Goal: Task Accomplishment & Management: Complete application form

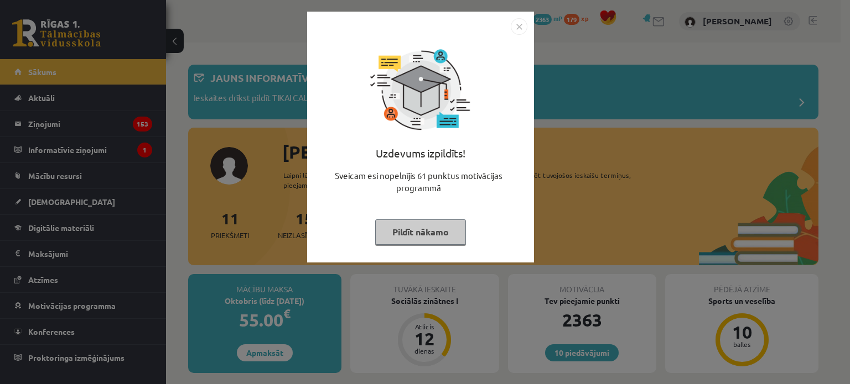
click at [418, 236] on button "Pildīt nākamo" at bounding box center [420, 232] width 91 height 25
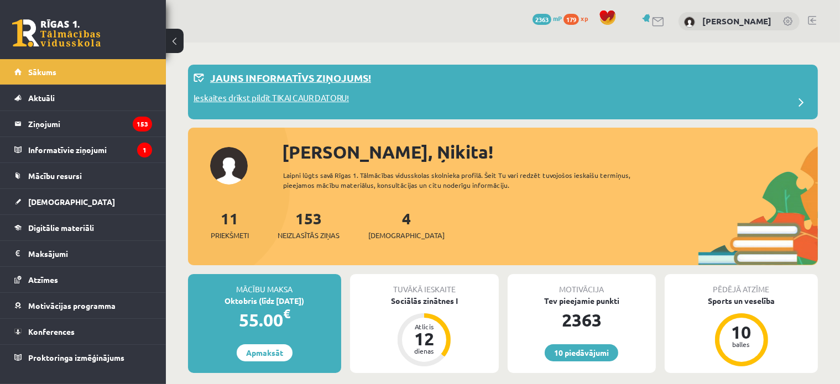
click at [336, 93] on p "Ieskaites drīkst pildīt TIKAI CAUR DATORU!" at bounding box center [271, 99] width 155 height 15
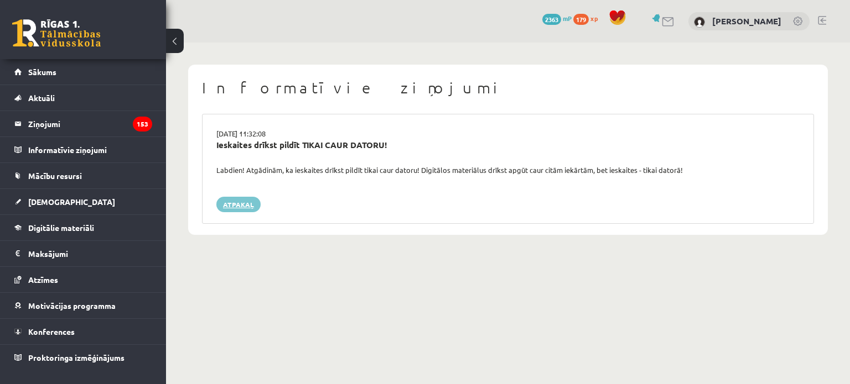
click at [228, 210] on link "Atpakaļ" at bounding box center [238, 204] width 44 height 15
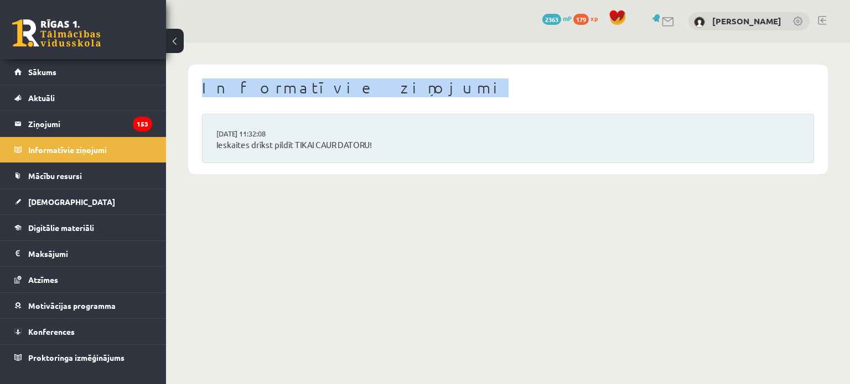
drag, startPoint x: 348, startPoint y: 87, endPoint x: 199, endPoint y: 88, distance: 149.4
click at [199, 88] on div "Informatīvie ziņojumi [DATE] 11:32:08 Ieskaites drīkst pildīt TIKAI CAUR DATORU!" at bounding box center [508, 120] width 640 height 110
click at [246, 139] on link "Ieskaites drīkst pildīt TIKAI CAUR DATORU!" at bounding box center [507, 145] width 583 height 13
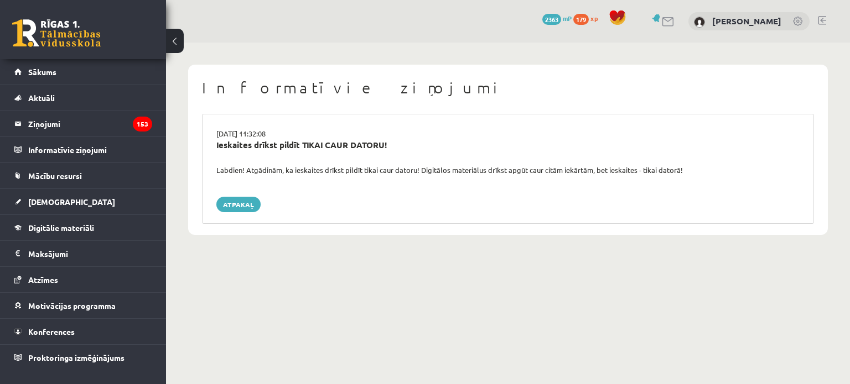
drag, startPoint x: 373, startPoint y: 143, endPoint x: 225, endPoint y: 136, distance: 148.4
click at [225, 136] on div "[DATE] 11:32:08 Ieskaites drīkst pildīt TIKAI CAUR DATORU! Labdien! Atgādinām, …" at bounding box center [508, 169] width 612 height 110
click at [211, 148] on div "Ieskaites drīkst pildīt TIKAI CAUR DATORU!" at bounding box center [508, 152] width 600 height 26
drag, startPoint x: 212, startPoint y: 143, endPoint x: 396, endPoint y: 145, distance: 183.1
click at [396, 145] on div "Ieskaites drīkst pildīt TIKAI CAUR DATORU!" at bounding box center [508, 152] width 600 height 26
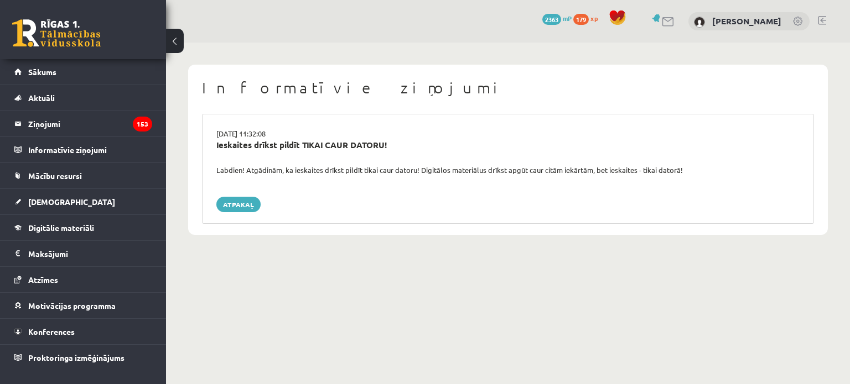
click at [388, 150] on div at bounding box center [388, 150] width 0 height 0
click at [467, 178] on div "15.09.2025 11:32:08 Ieskaites drīkst pildīt TIKAI CAUR DATORU! Labdien! Atgādin…" at bounding box center [508, 169] width 612 height 110
click at [239, 201] on link "Atpakaļ" at bounding box center [238, 204] width 44 height 15
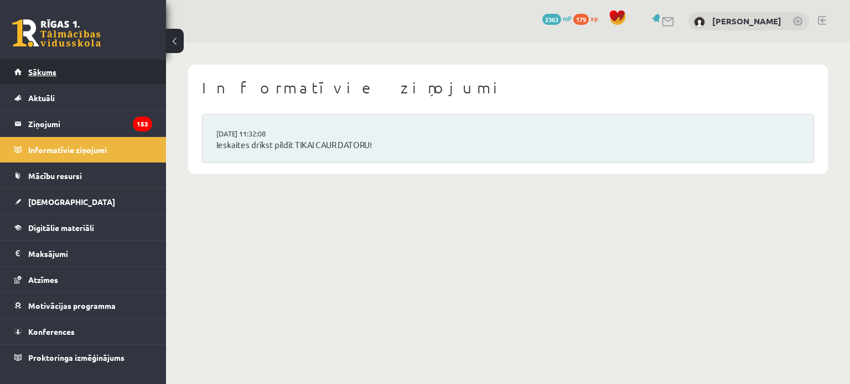
click at [55, 70] on span "Sākums" at bounding box center [42, 72] width 28 height 10
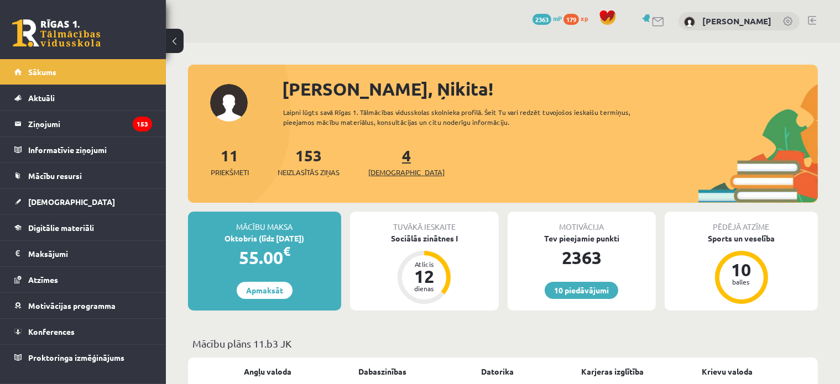
click at [394, 167] on span "[DEMOGRAPHIC_DATA]" at bounding box center [406, 172] width 76 height 11
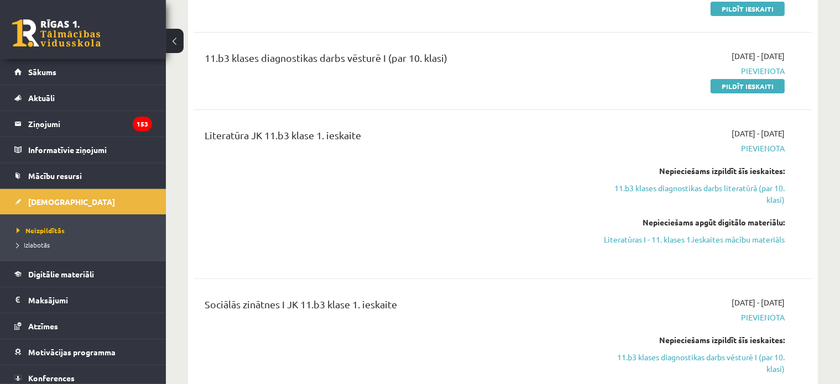
scroll to position [221, 0]
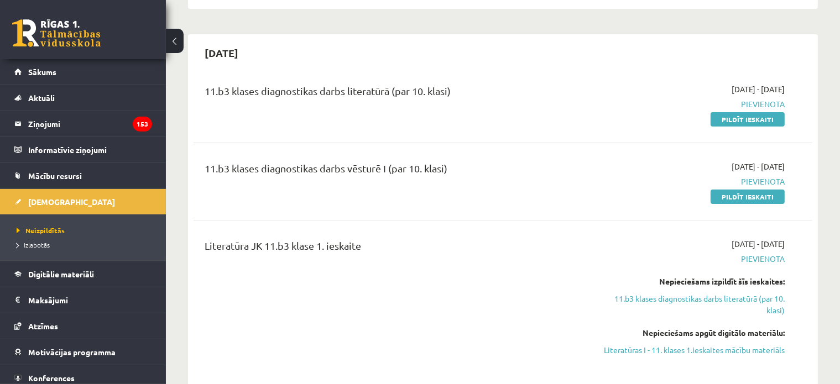
click at [732, 189] on div "[DATE] - [DATE] [GEOGRAPHIC_DATA] Pildīt ieskaiti" at bounding box center [693, 181] width 199 height 41
click at [731, 191] on link "Pildīt ieskaiti" at bounding box center [748, 197] width 74 height 14
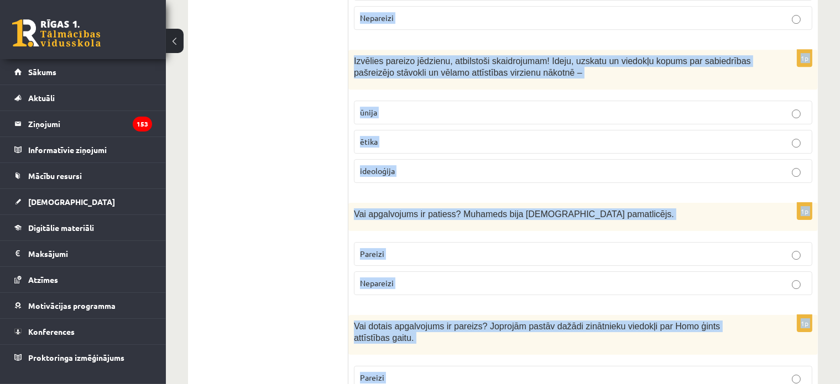
scroll to position [3802, 0]
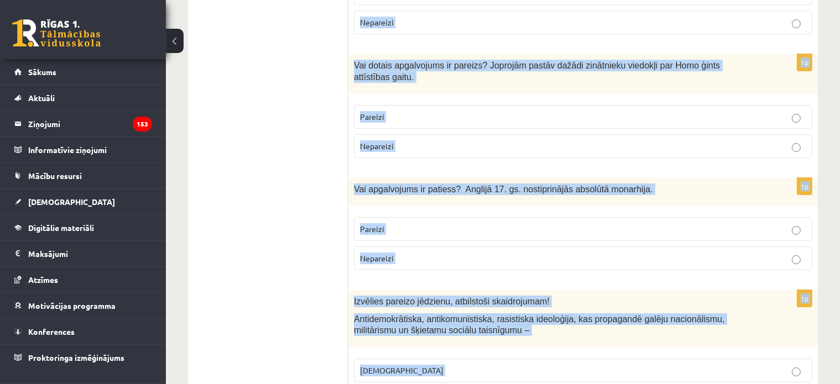
drag, startPoint x: 356, startPoint y: 167, endPoint x: 564, endPoint y: 326, distance: 262.0
copy form "Lor ipsumdolors am consect? Adipiscinge seddoeius, te inc UT laboreet dolo Magn…"
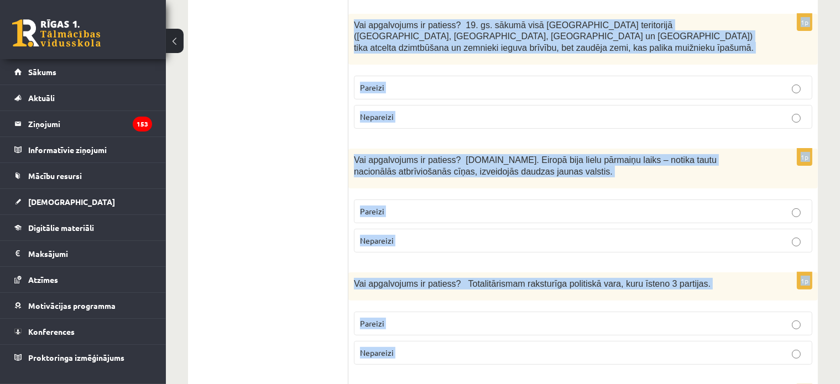
scroll to position [0, 0]
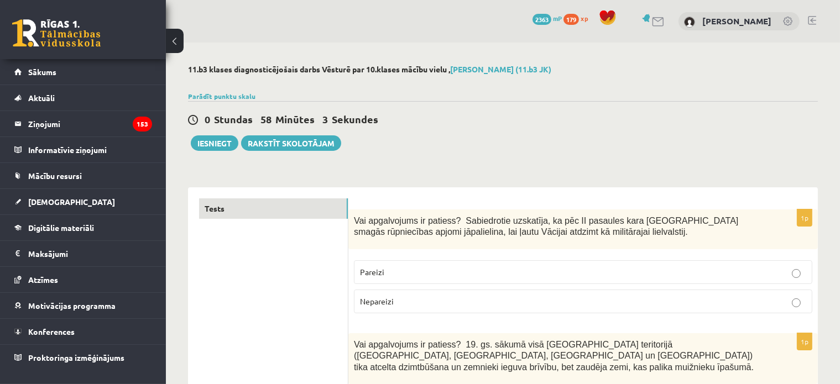
click at [383, 297] on span "Nepareizi" at bounding box center [377, 302] width 34 height 10
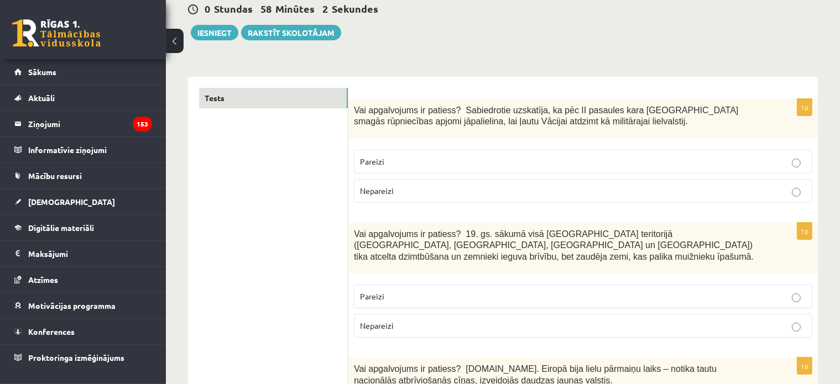
click at [376, 320] on p "Nepareizi" at bounding box center [583, 326] width 446 height 12
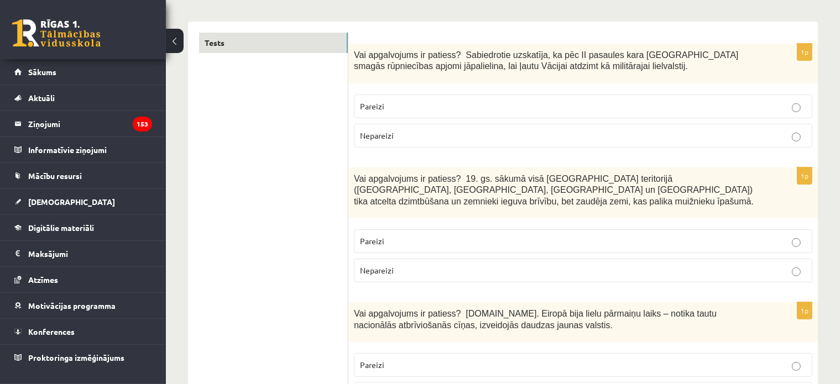
scroll to position [221, 0]
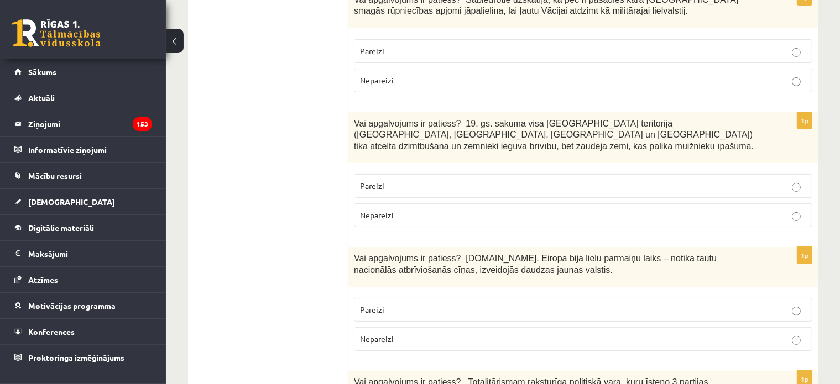
click at [381, 304] on label "Pareizi" at bounding box center [583, 310] width 459 height 24
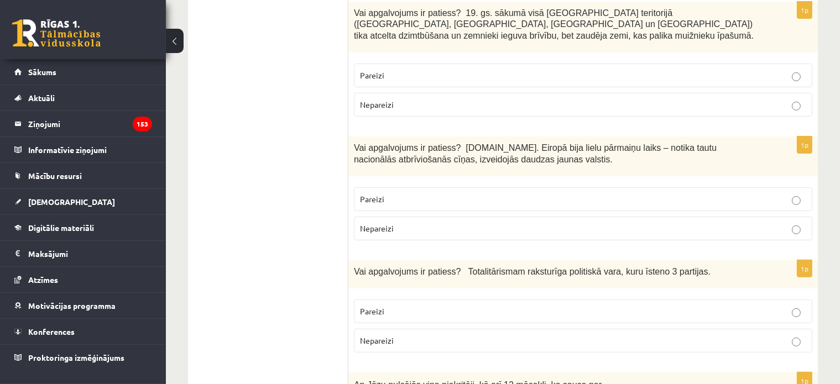
scroll to position [387, 0]
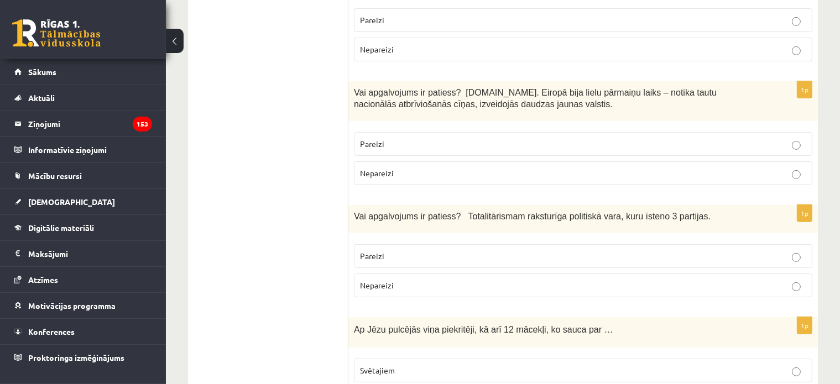
click at [382, 280] on span "Nepareizi" at bounding box center [377, 285] width 34 height 10
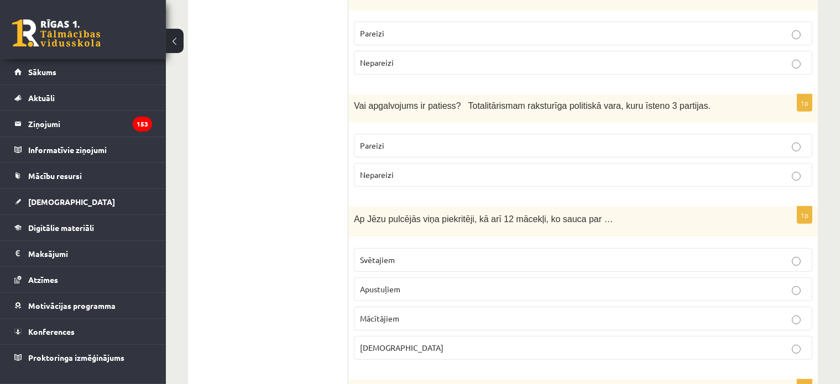
click at [398, 284] on span "Apustuļiem" at bounding box center [380, 289] width 40 height 10
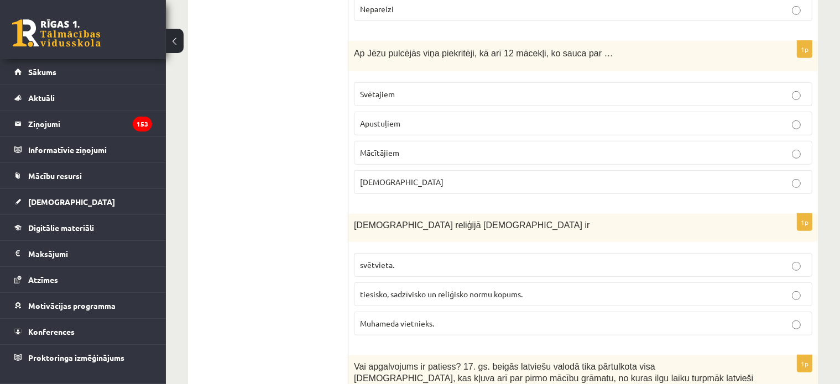
click at [409, 289] on span "tiesisko, sadzīvisko un reliģisko normu kopums." at bounding box center [441, 294] width 163 height 10
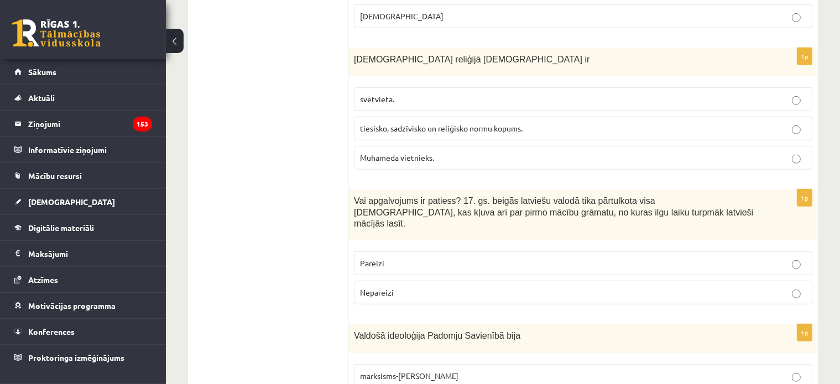
scroll to position [940, 0]
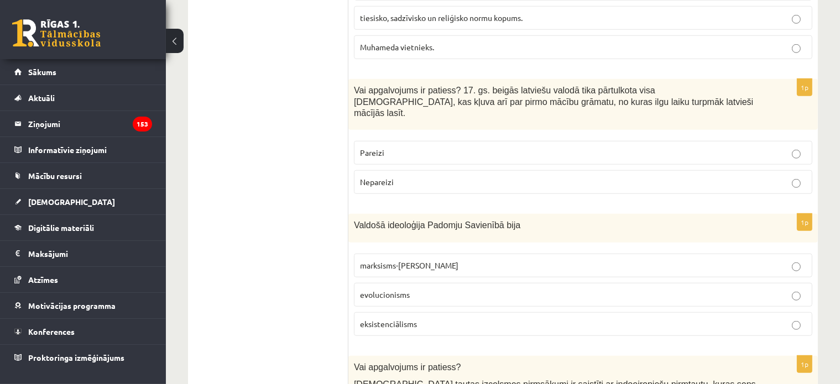
click at [383, 147] on p "Pareizi" at bounding box center [583, 153] width 446 height 12
click at [417, 261] on span "marksisms-ļeņinisms" at bounding box center [409, 266] width 98 height 10
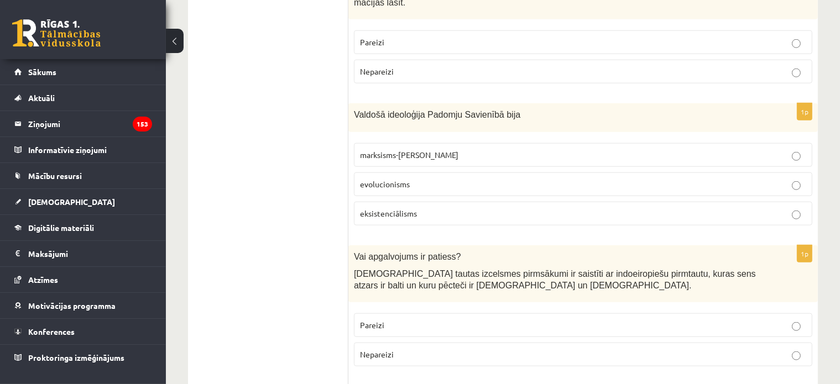
scroll to position [1106, 0]
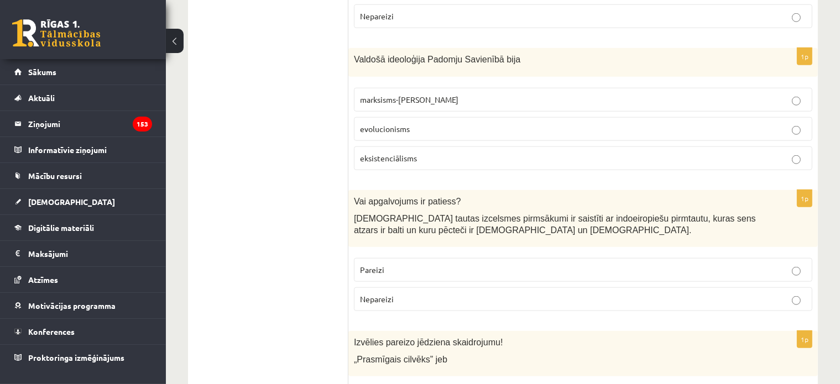
click at [373, 258] on label "Pareizi" at bounding box center [583, 270] width 459 height 24
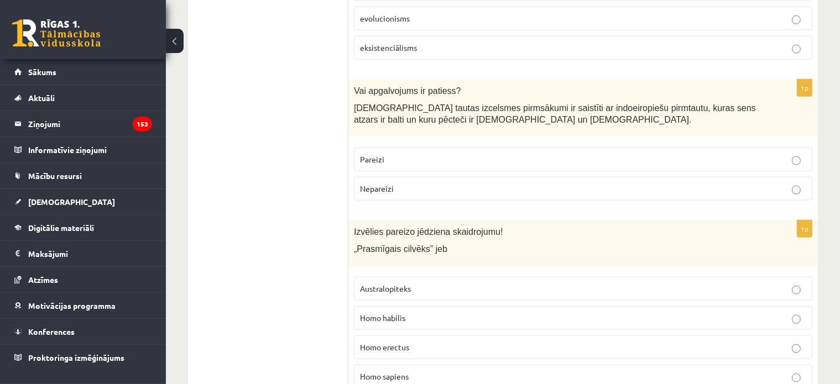
click at [394, 313] on span "Homo habilis" at bounding box center [382, 318] width 45 height 10
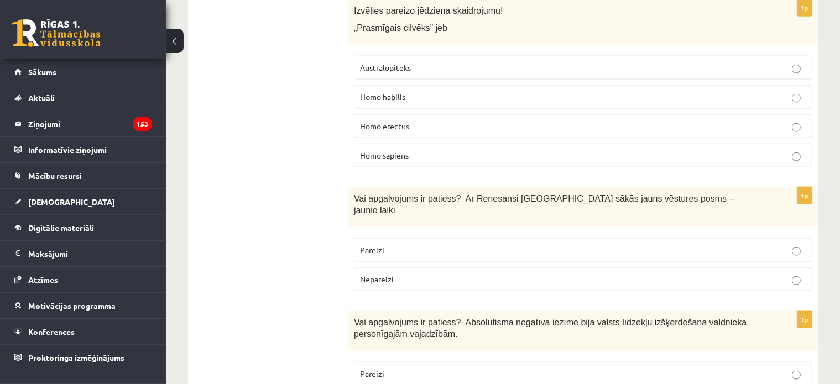
click at [376, 245] on p "Pareizi" at bounding box center [583, 251] width 446 height 12
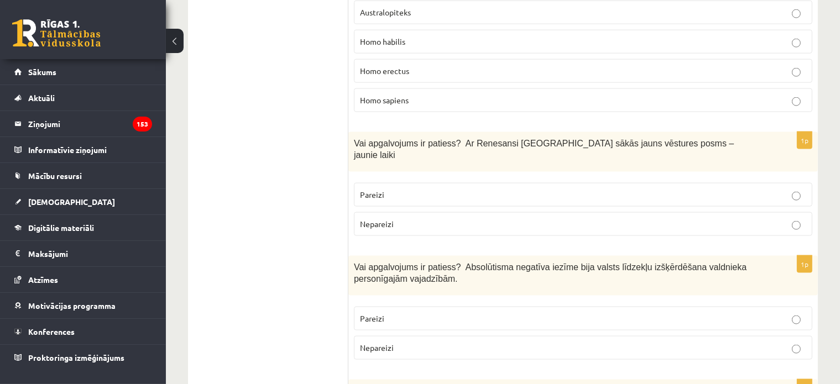
click at [383, 307] on label "Pareizi" at bounding box center [583, 319] width 459 height 24
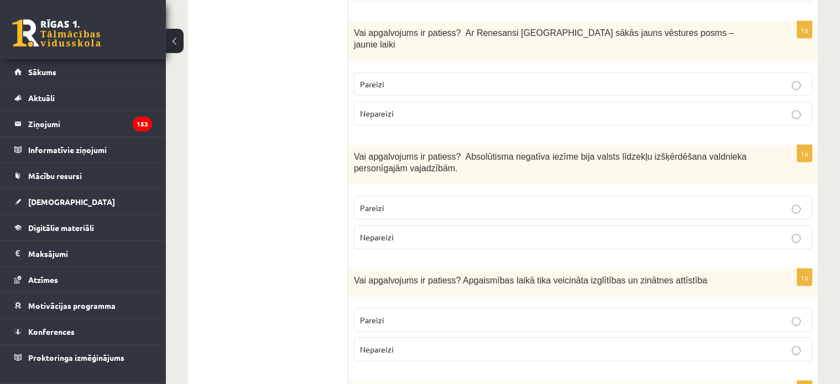
click at [382, 309] on label "Pareizi" at bounding box center [583, 321] width 459 height 24
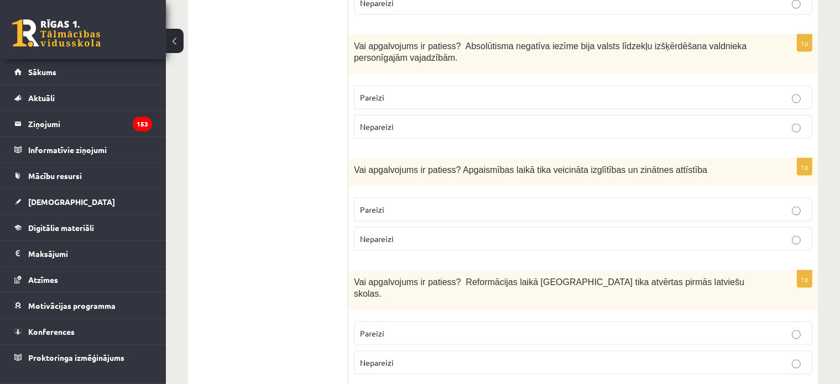
click at [382, 322] on label "Pareizi" at bounding box center [583, 334] width 459 height 24
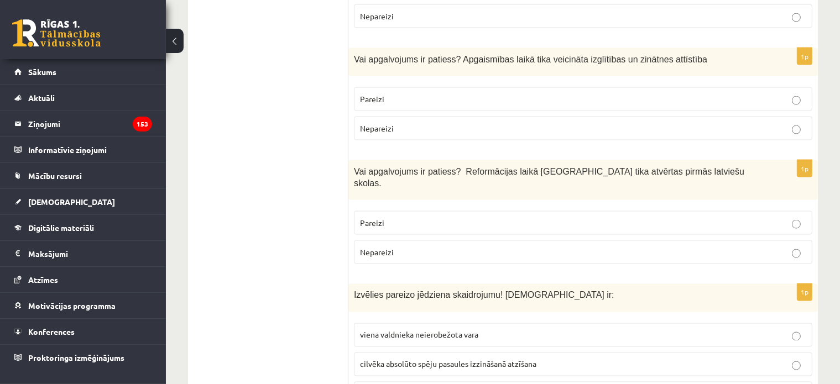
click at [401, 324] on label "viena valdnieka neierobežota vara" at bounding box center [583, 336] width 459 height 24
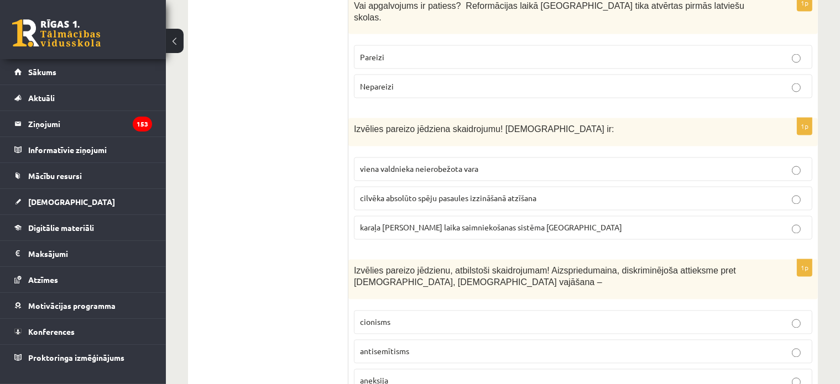
click at [388, 347] on span "antisemītisms" at bounding box center [384, 352] width 49 height 10
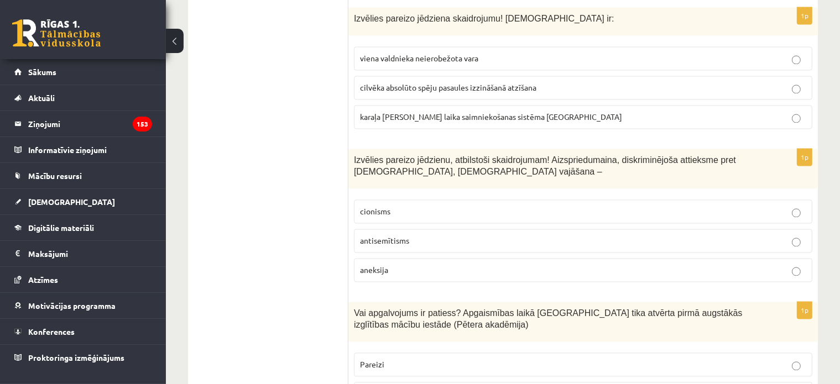
scroll to position [2213, 0]
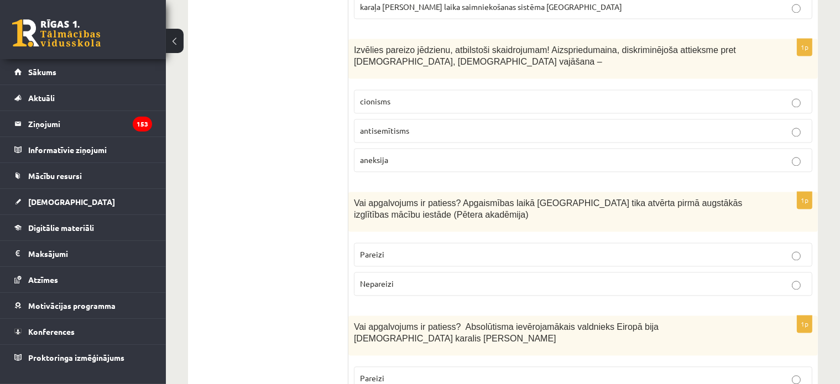
click at [380, 249] on span "Pareizi" at bounding box center [372, 254] width 24 height 10
click at [367, 373] on span "Pareizi" at bounding box center [372, 378] width 24 height 10
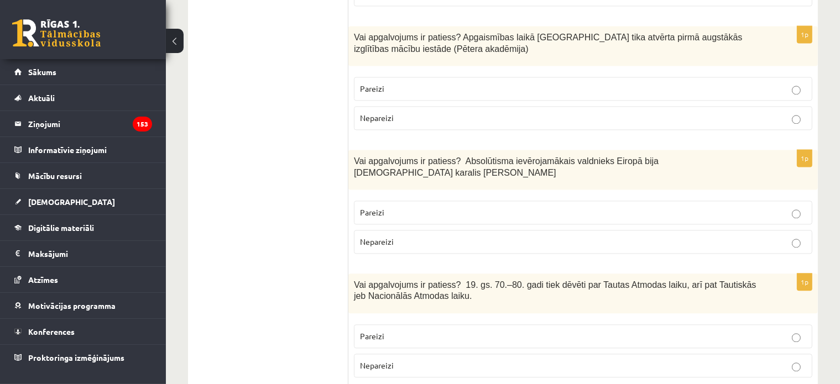
scroll to position [2434, 0]
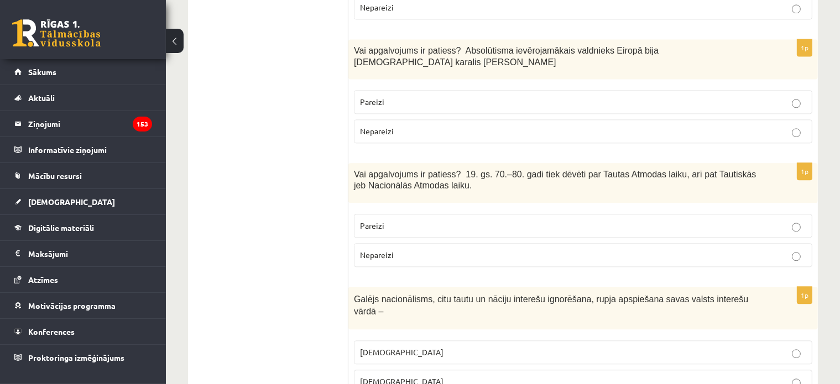
click at [392, 347] on span "šovinisms" at bounding box center [402, 352] width 84 height 10
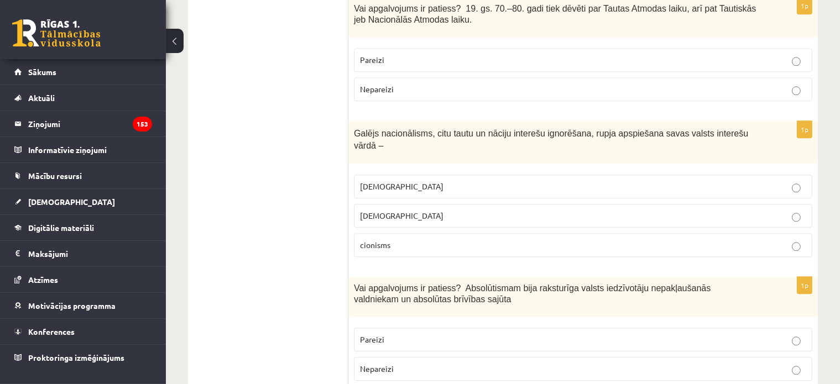
click at [388, 364] on span "Nepareizi" at bounding box center [377, 369] width 34 height 10
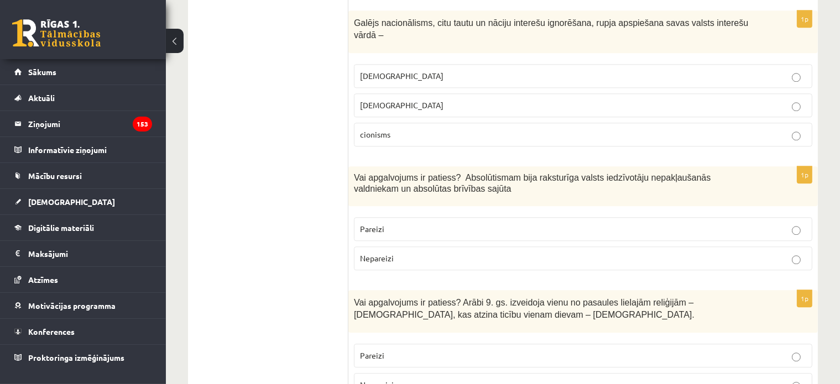
click at [386, 373] on label "Nepareizi" at bounding box center [583, 385] width 459 height 24
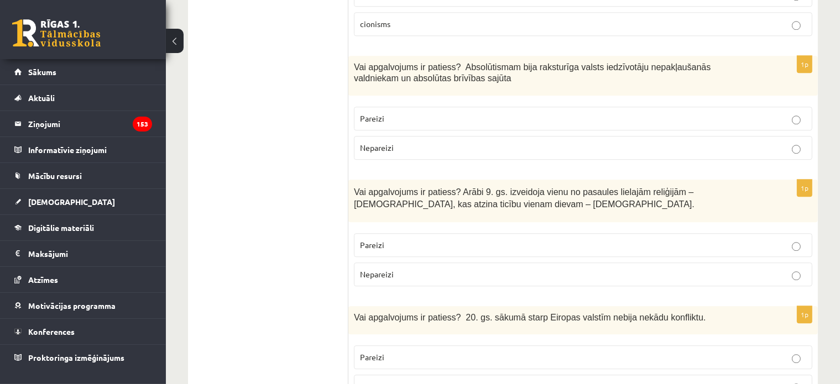
click at [386, 382] on span "Nepareizi" at bounding box center [377, 387] width 34 height 10
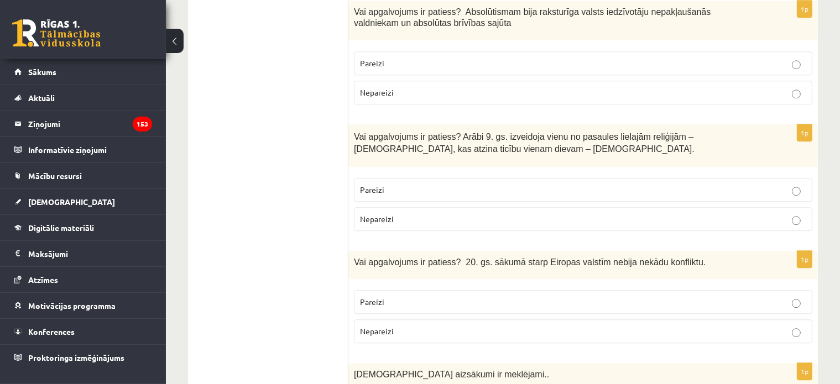
scroll to position [2987, 0]
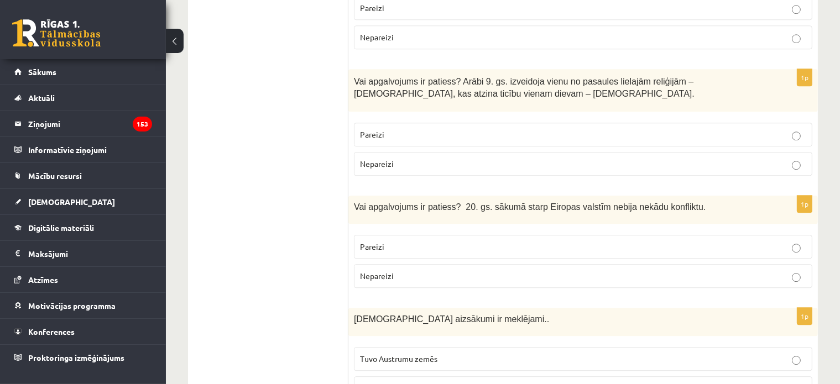
click at [404, 354] on span "Tuvo Austrumu zemēs" at bounding box center [398, 359] width 77 height 10
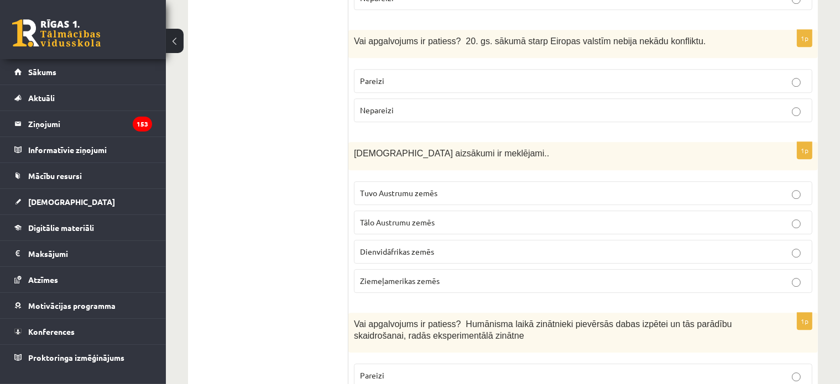
scroll to position [3209, 0]
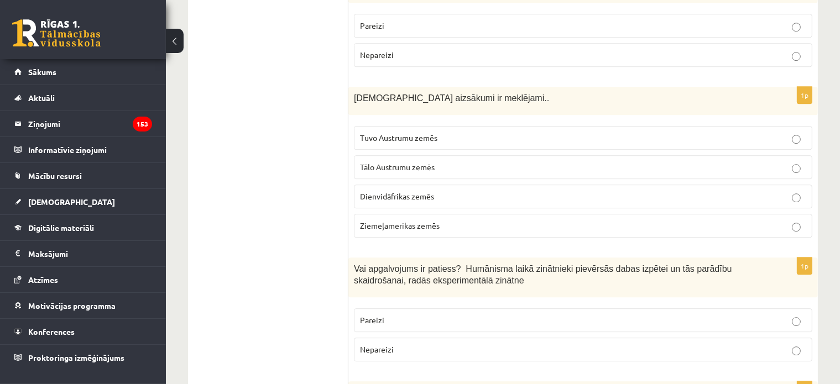
click at [376, 315] on span "Pareizi" at bounding box center [372, 320] width 24 height 10
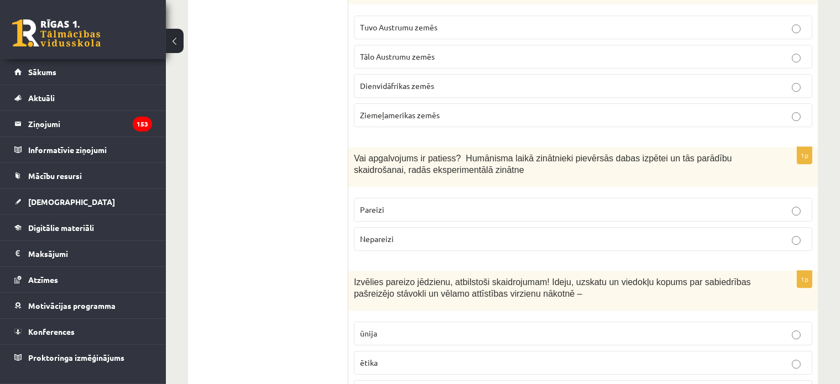
scroll to position [3375, 0]
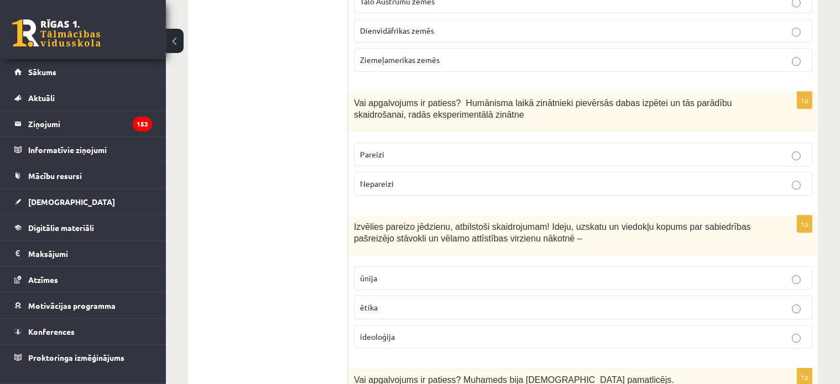
click at [407, 331] on p "ideoloģija" at bounding box center [583, 337] width 446 height 12
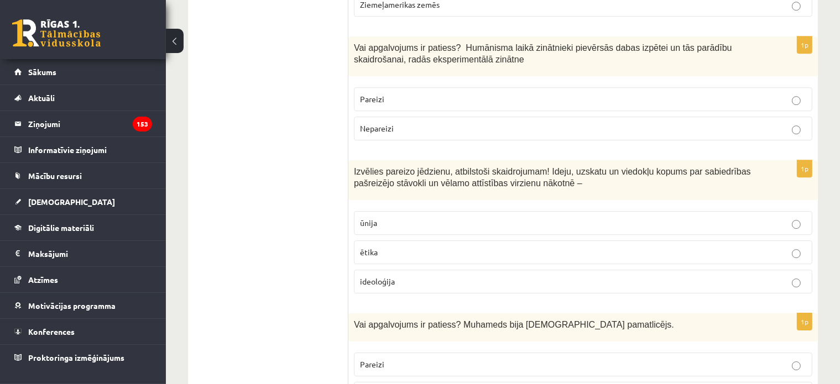
click at [362, 360] on span "Pareizi" at bounding box center [372, 365] width 24 height 10
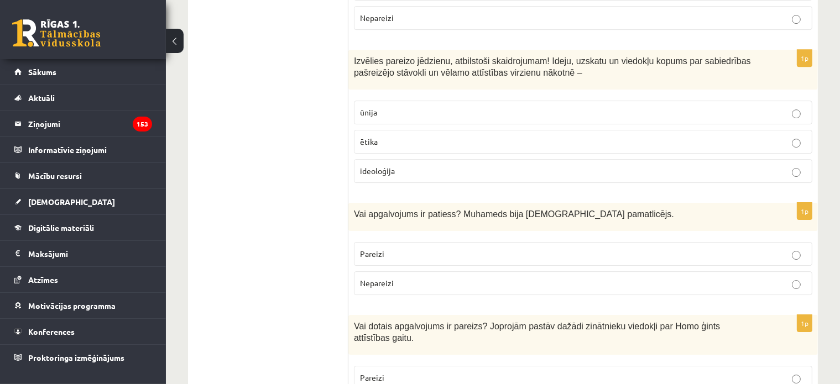
click at [377, 373] on span "Pareizi" at bounding box center [372, 378] width 24 height 10
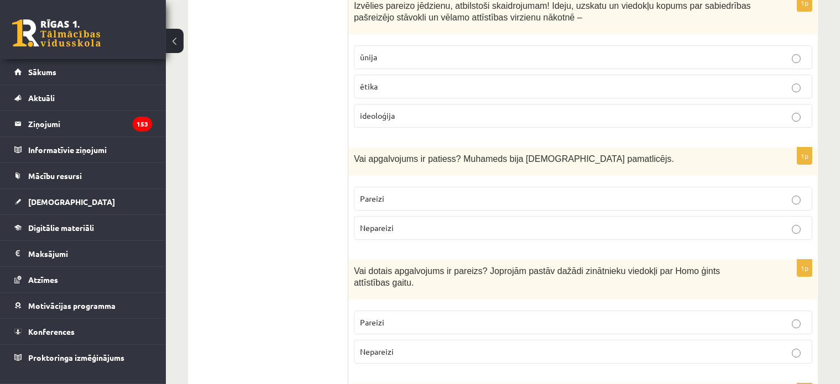
scroll to position [3651, 0]
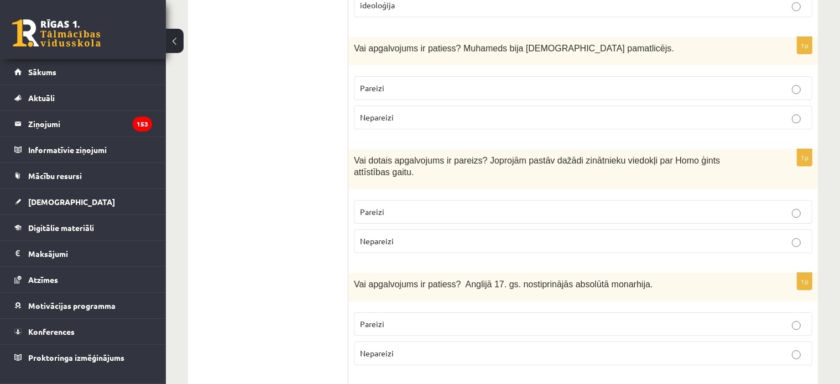
scroll to position [3802, 0]
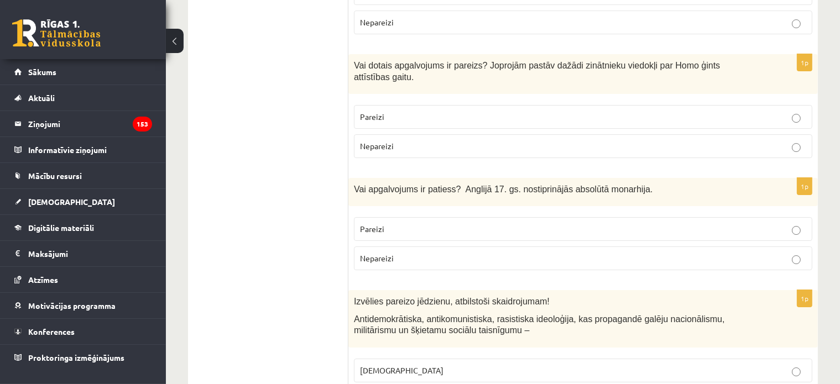
click at [383, 366] on span "fašisms" at bounding box center [402, 371] width 84 height 10
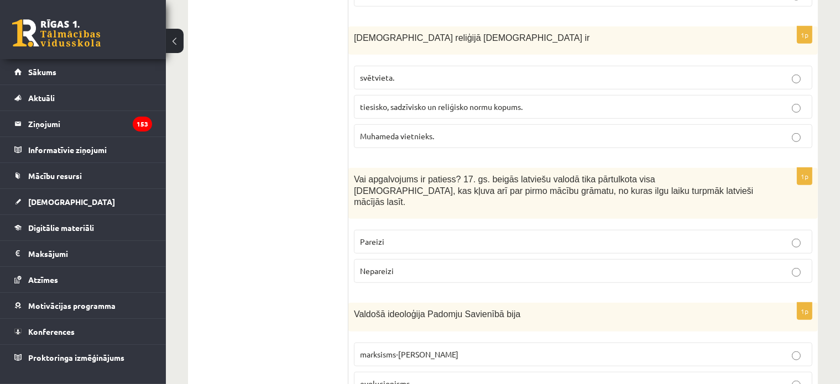
scroll to position [0, 0]
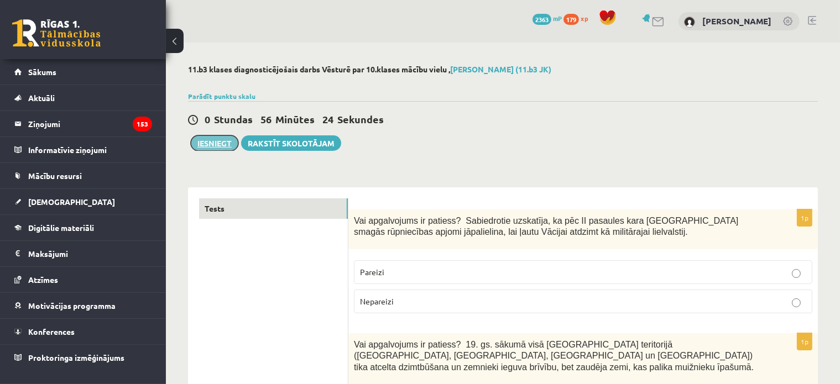
click at [202, 147] on button "Iesniegt" at bounding box center [215, 143] width 48 height 15
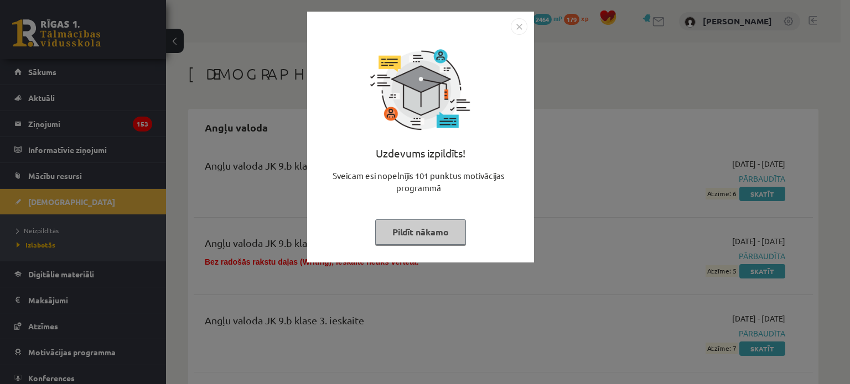
click at [426, 236] on button "Pildīt nākamo" at bounding box center [420, 232] width 91 height 25
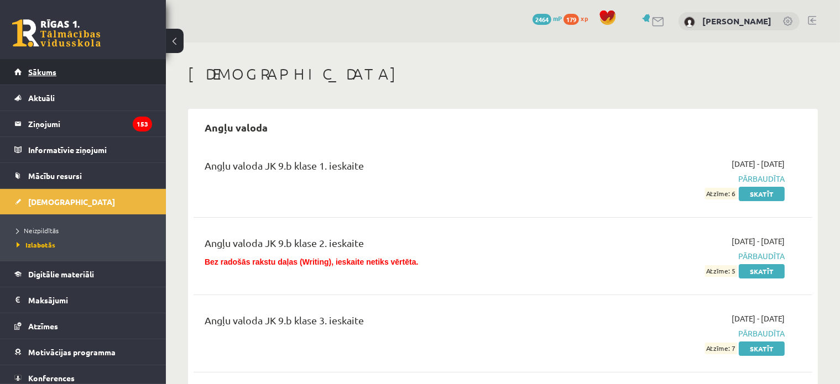
click at [60, 64] on link "Sākums" at bounding box center [83, 71] width 138 height 25
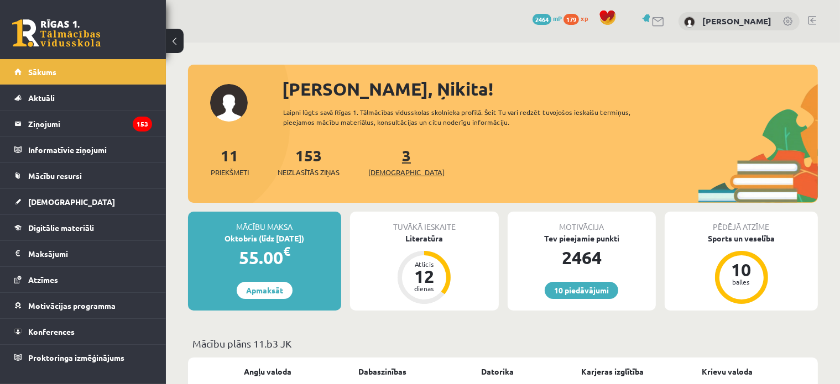
click at [394, 172] on span "[DEMOGRAPHIC_DATA]" at bounding box center [406, 172] width 76 height 11
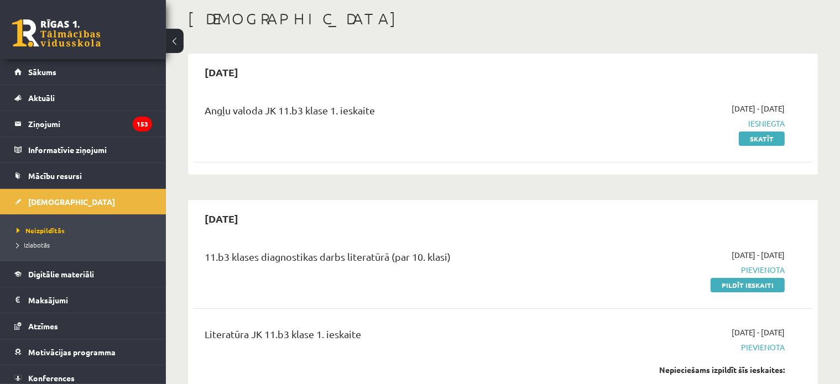
scroll to position [111, 0]
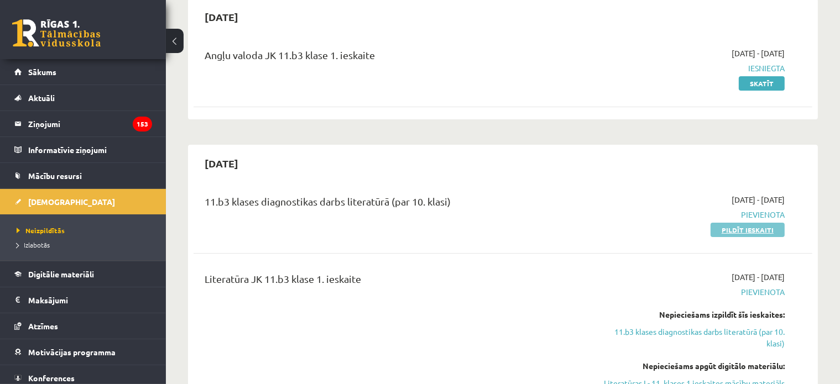
click at [717, 227] on link "Pildīt ieskaiti" at bounding box center [748, 230] width 74 height 14
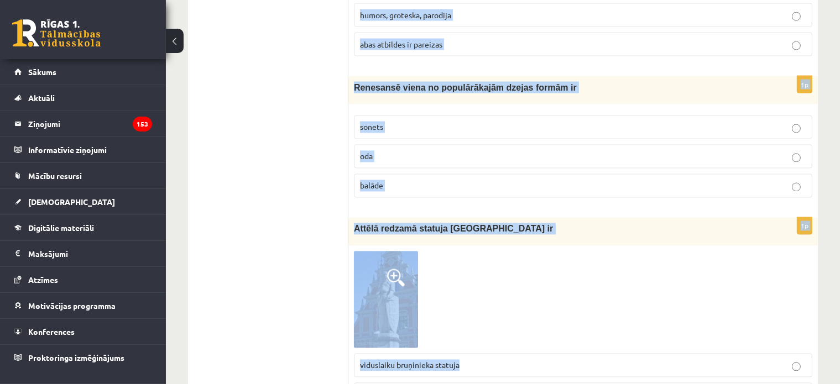
scroll to position [2102, 0]
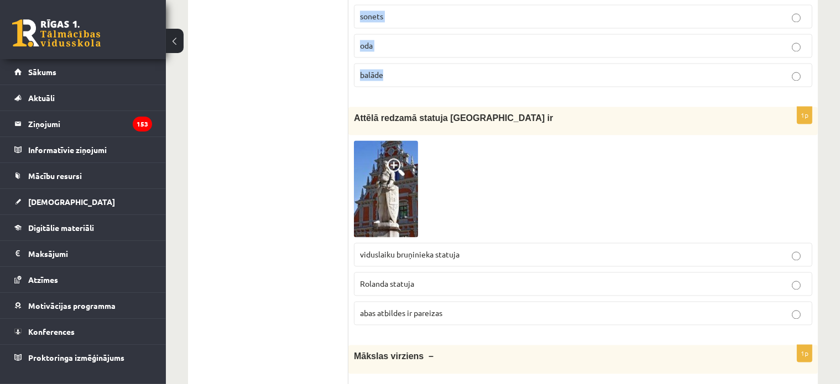
drag, startPoint x: 351, startPoint y: 220, endPoint x: 492, endPoint y: 79, distance: 199.1
click at [492, 79] on form "1p Bezjēdzīga, nevienam nevajadzīga cīņa ar iedomātiem šķēršļiem ir minhauzenis…" at bounding box center [584, 296] width 448 height 4401
copy form "Bezjēdzīga, nevienam nevajadzīga cīņa ar iedomātiem šķēršļiem ir minhauzenisms …"
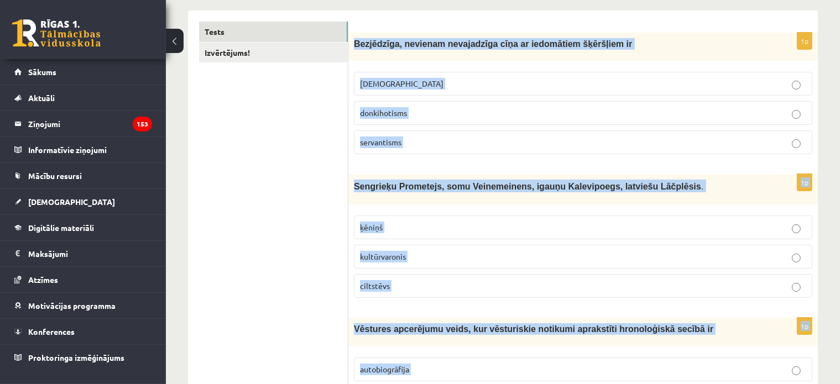
scroll to position [66, 0]
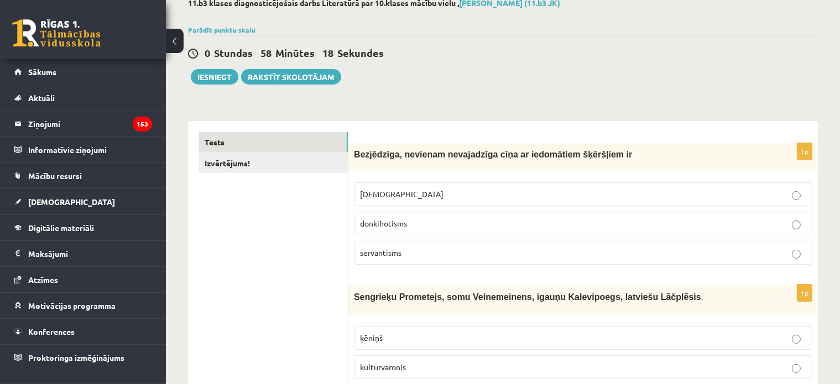
click at [409, 221] on p "donkihotisms" at bounding box center [583, 224] width 446 height 12
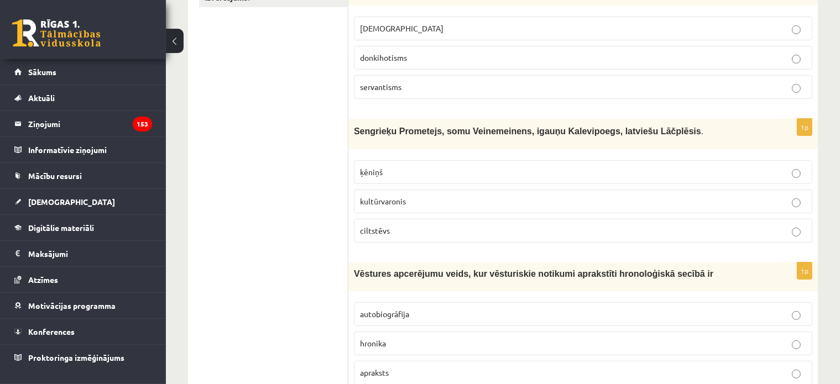
click at [401, 202] on span "kultūrvaronis" at bounding box center [383, 201] width 46 height 10
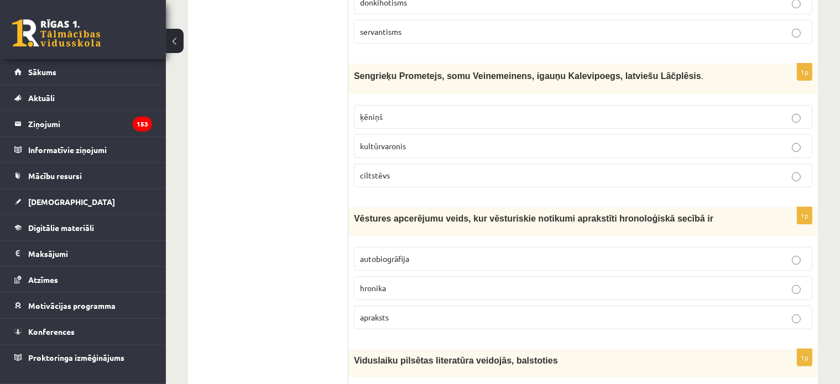
click at [403, 289] on p "hronika" at bounding box center [583, 289] width 446 height 12
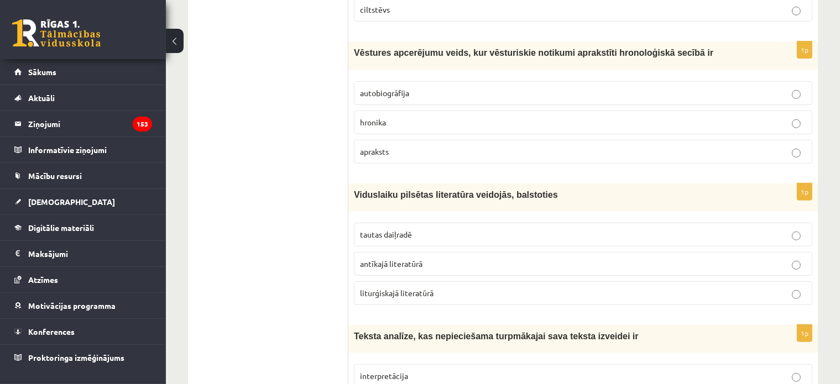
scroll to position [509, 0]
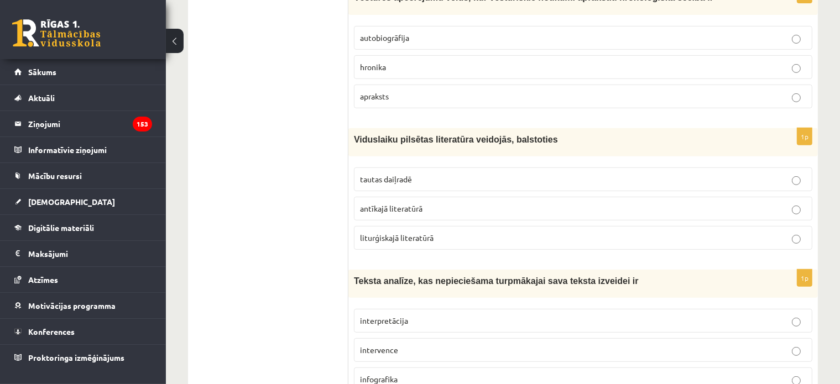
click at [403, 178] on span "tautas daiļradē" at bounding box center [386, 179] width 52 height 10
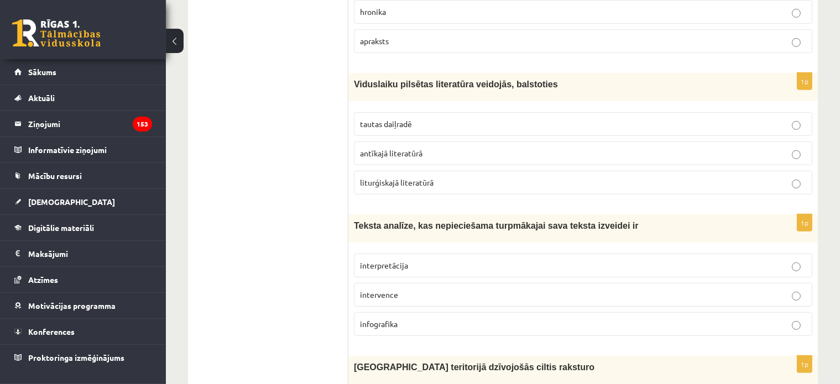
click at [386, 263] on span "interpretācija" at bounding box center [384, 266] width 48 height 10
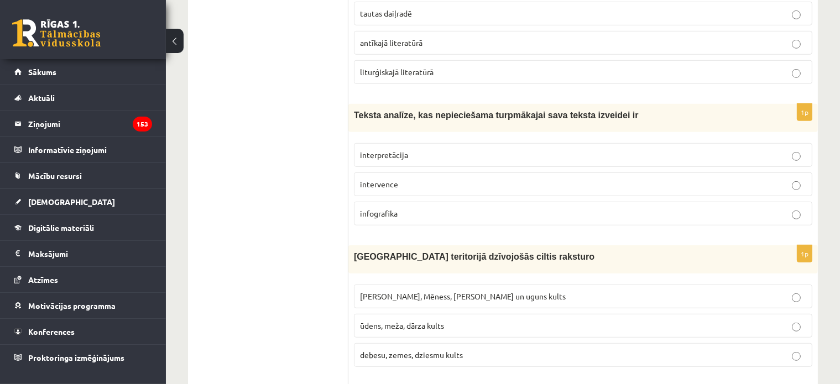
scroll to position [730, 0]
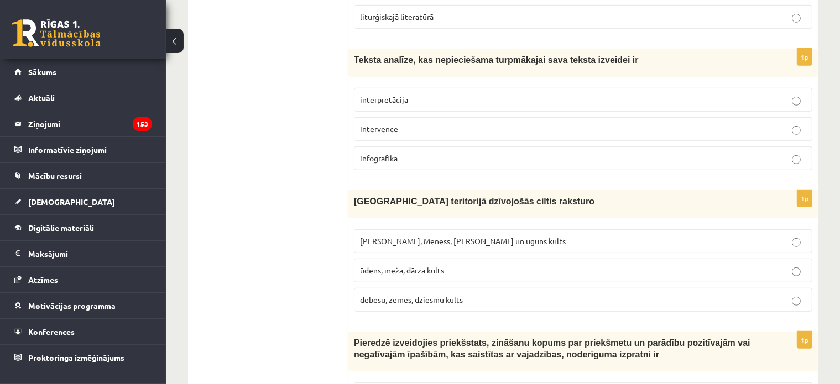
click at [406, 236] on p "Saules, Mēness, Pērkona un uguns kults" at bounding box center [583, 242] width 446 height 12
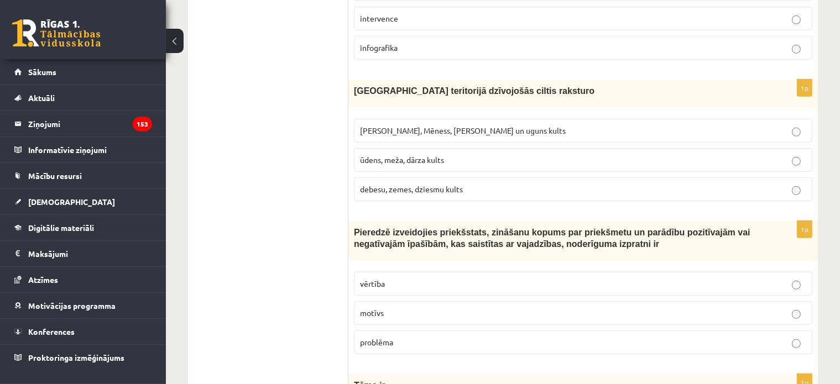
scroll to position [896, 0]
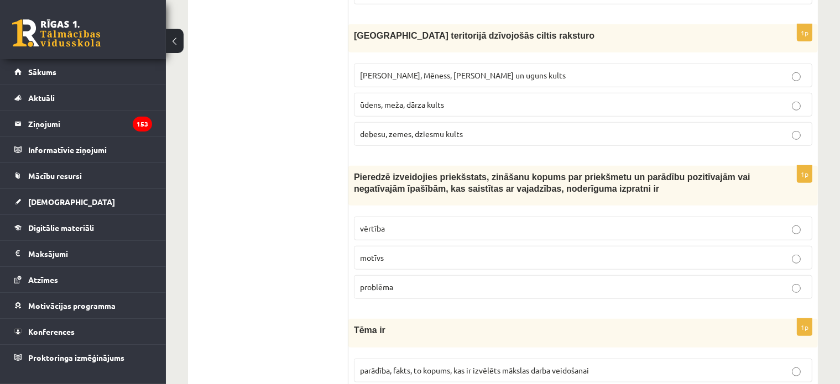
click at [380, 223] on span "vērtība" at bounding box center [372, 228] width 25 height 10
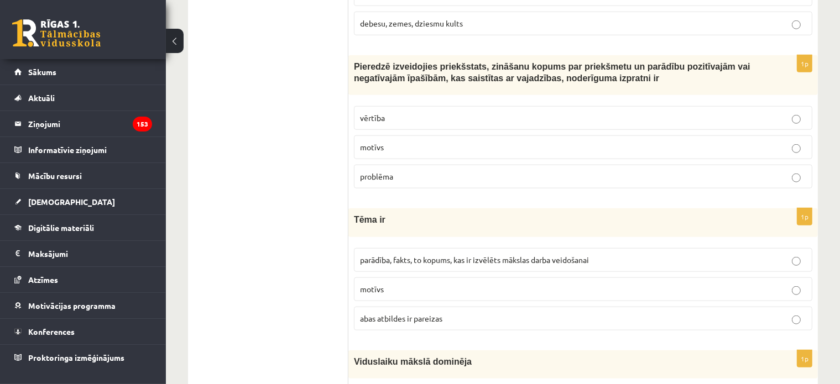
click at [384, 255] on span "parādība, fakts, to kopums, kas ir izvēlēts mākslas darba veidošanai" at bounding box center [474, 260] width 229 height 10
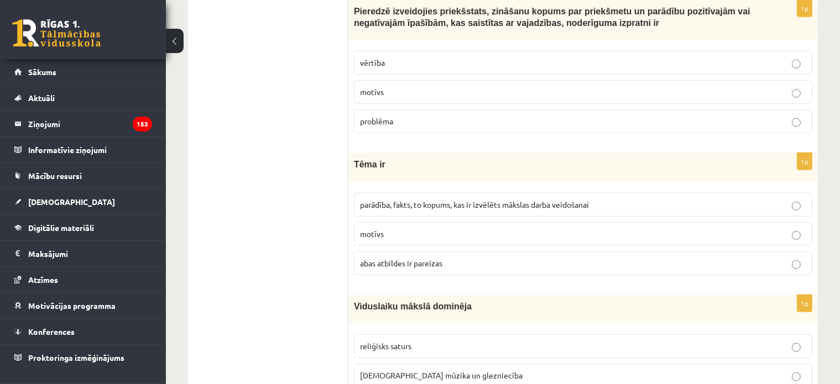
scroll to position [1117, 0]
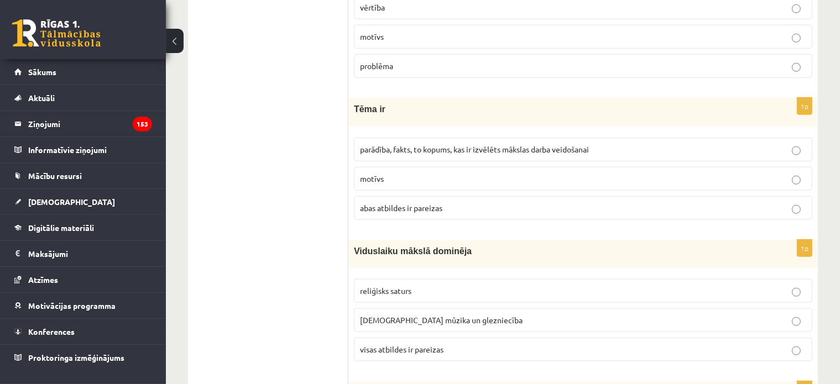
click at [406, 286] on span "reliģisks saturs" at bounding box center [385, 291] width 51 height 10
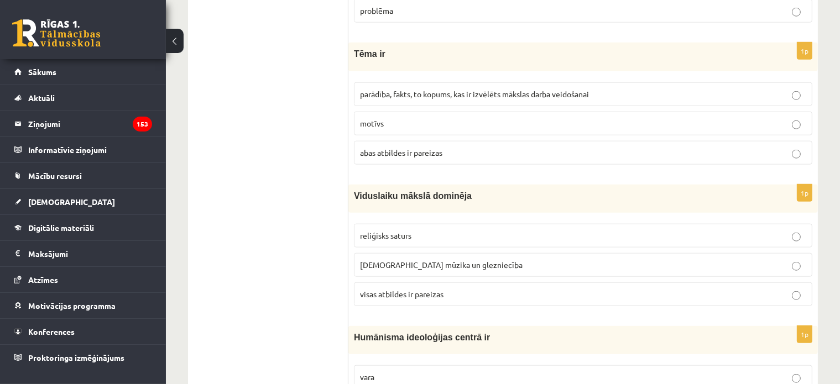
scroll to position [1283, 0]
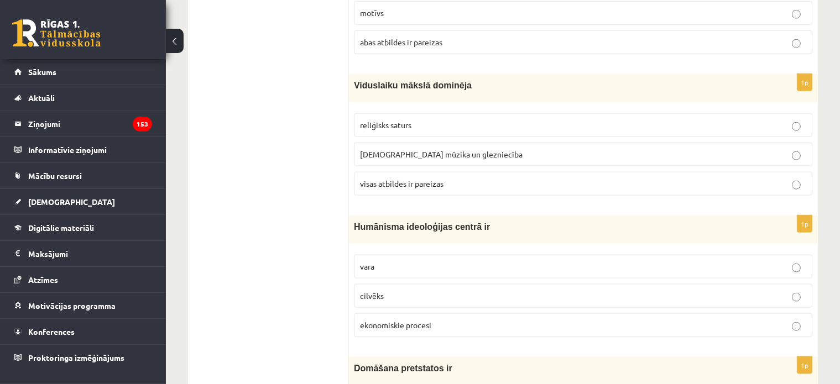
click at [378, 284] on label "cilvēks" at bounding box center [583, 296] width 459 height 24
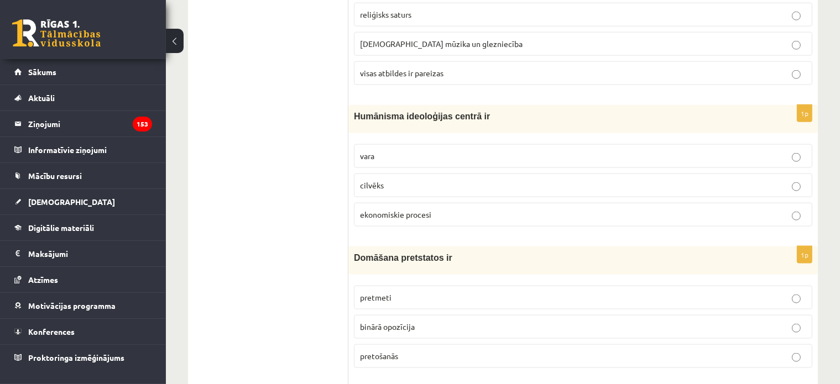
scroll to position [1505, 0]
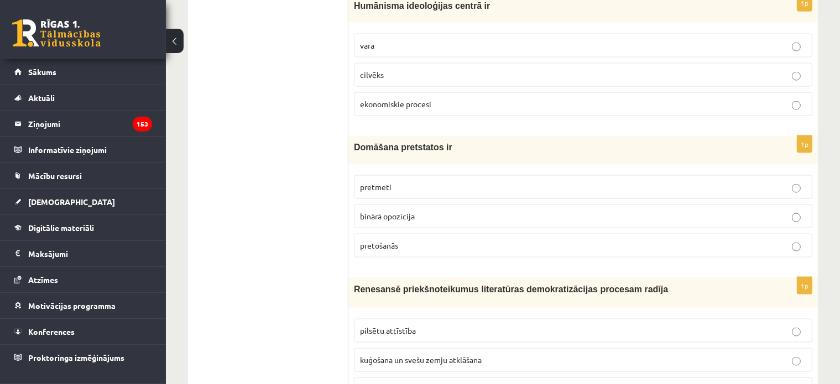
click at [386, 211] on span "binārā opozīcija" at bounding box center [387, 216] width 55 height 10
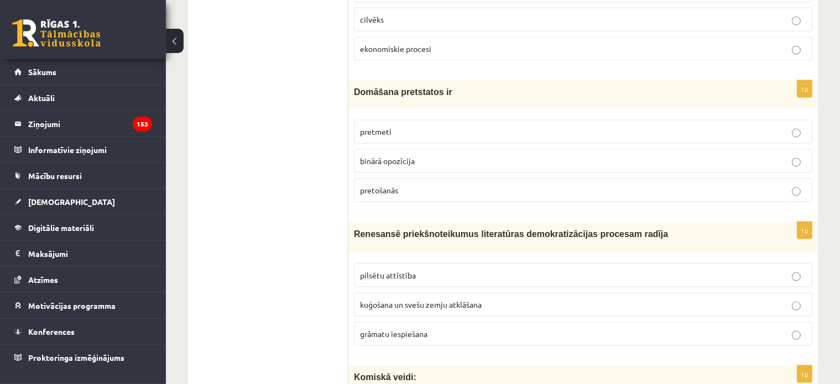
click at [408, 329] on span "grāmatu iespiešana" at bounding box center [393, 334] width 67 height 10
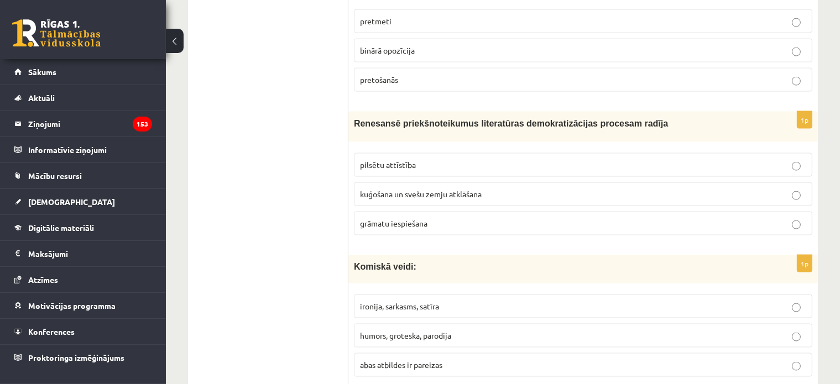
scroll to position [1726, 0]
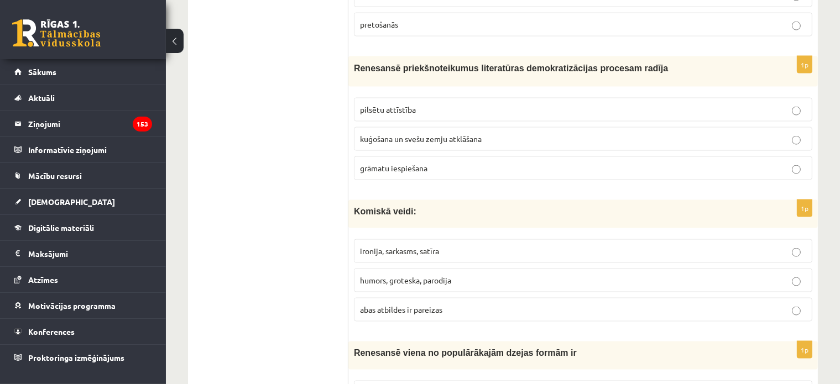
click at [394, 304] on p "abas atbildes ir pareizas" at bounding box center [583, 310] width 446 height 12
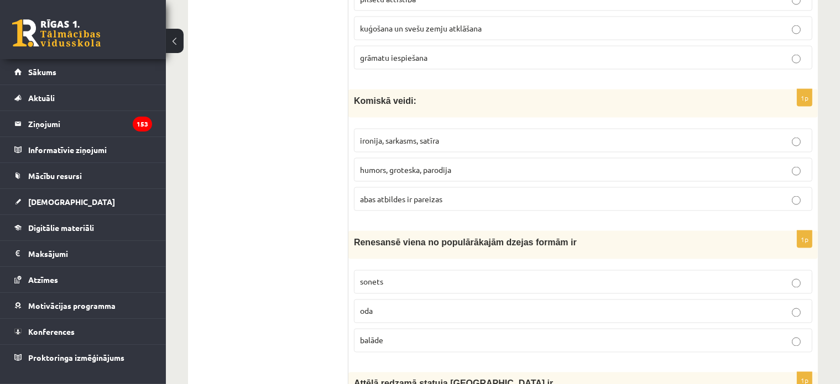
scroll to position [1892, 0]
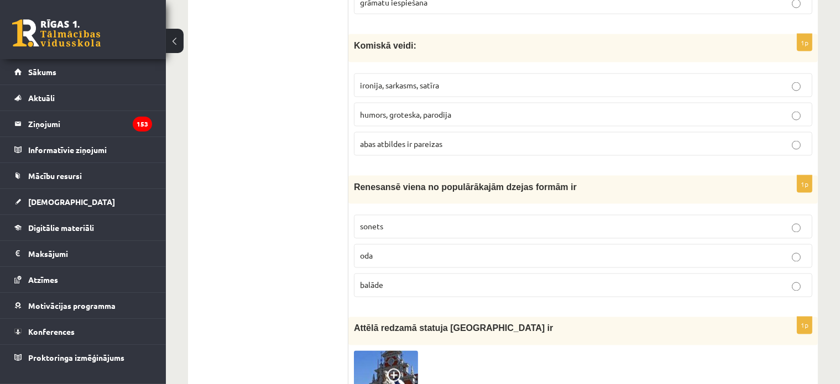
click at [387, 221] on p "sonets" at bounding box center [583, 227] width 446 height 12
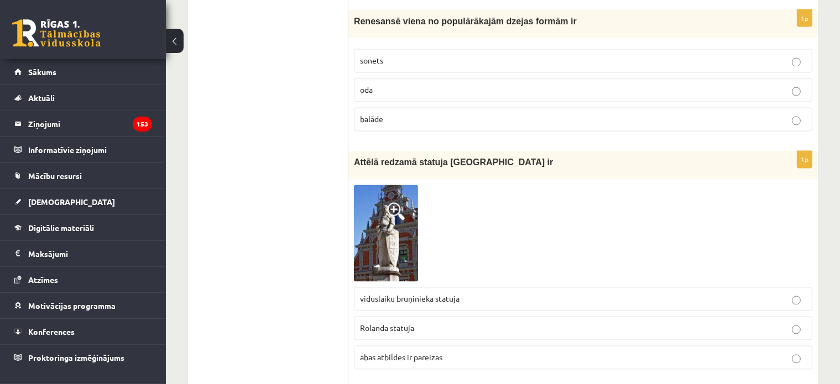
scroll to position [2113, 0]
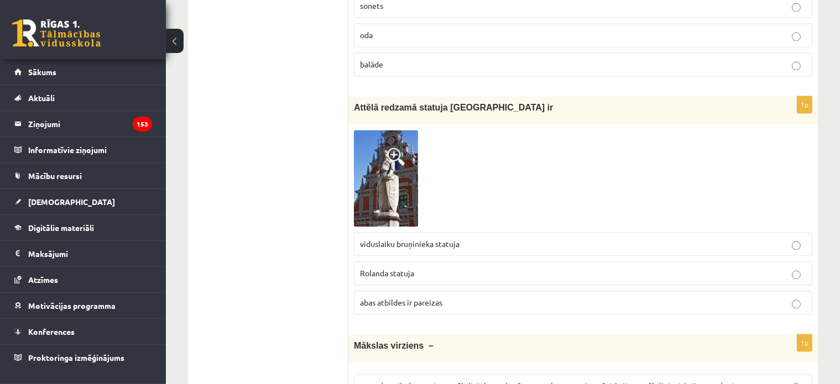
click at [414, 268] on span "Rolanda statuja" at bounding box center [387, 273] width 54 height 10
drag, startPoint x: 358, startPoint y: 234, endPoint x: 477, endPoint y: 241, distance: 118.6
click at [477, 241] on label "viduslaiku bruņinieka statuja" at bounding box center [583, 244] width 459 height 24
click at [470, 238] on div at bounding box center [470, 238] width 0 height 0
click at [315, 252] on ul "Tests Izvērtējums!" at bounding box center [273, 285] width 149 height 4401
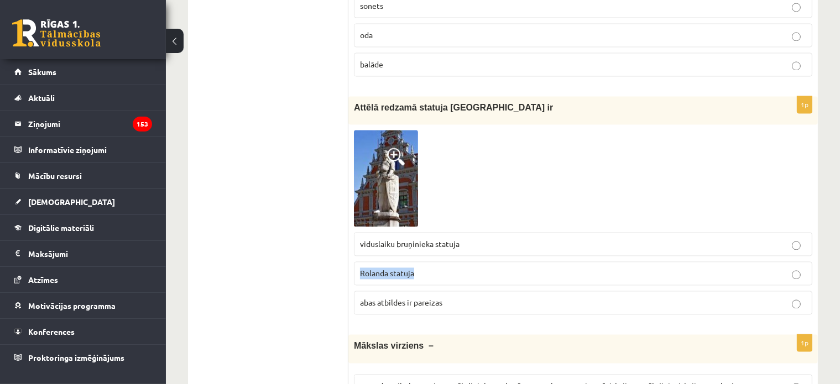
drag, startPoint x: 361, startPoint y: 256, endPoint x: 418, endPoint y: 261, distance: 57.2
click at [418, 262] on label "Rolanda statuja" at bounding box center [583, 274] width 459 height 24
drag, startPoint x: 447, startPoint y: 292, endPoint x: 361, endPoint y: 295, distance: 85.8
click at [361, 297] on p "abas atbildes ir pareizas" at bounding box center [583, 303] width 446 height 12
click at [282, 284] on ul "Tests Izvērtējums!" at bounding box center [273, 285] width 149 height 4401
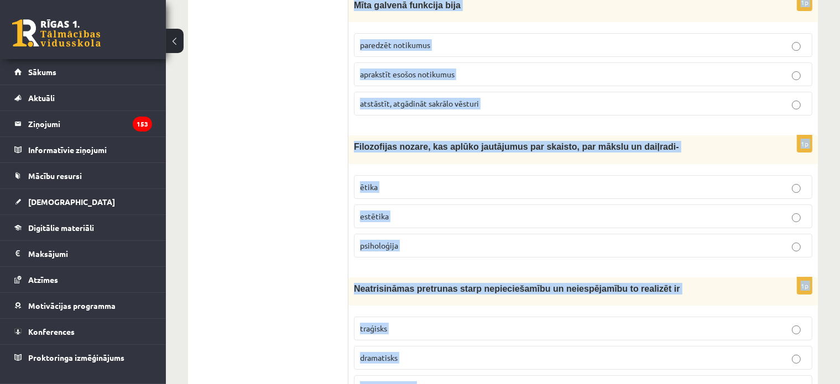
scroll to position [4215, 0]
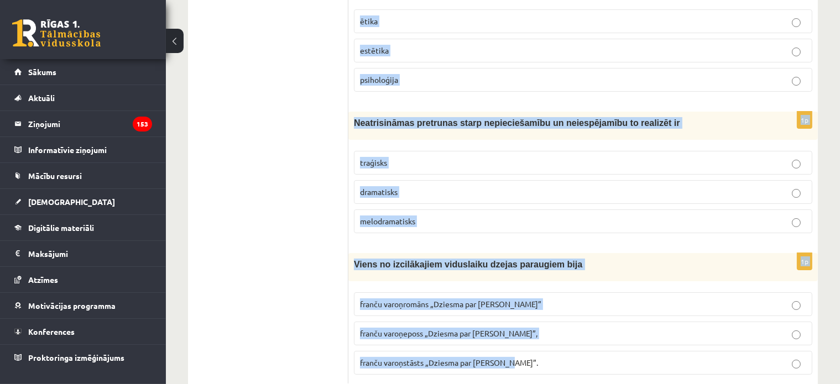
drag, startPoint x: 354, startPoint y: 169, endPoint x: 550, endPoint y: 327, distance: 251.4
copy form "Mākslas virziens – metode, stils, kas apvieno māksliniekus ar kopīgu pasaules u…"
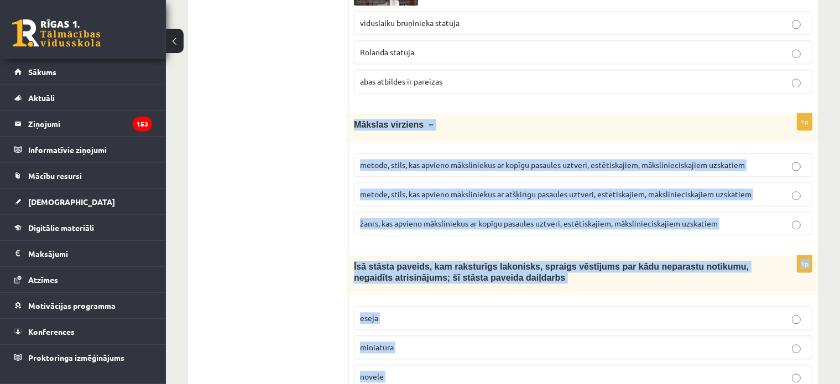
scroll to position [2279, 0]
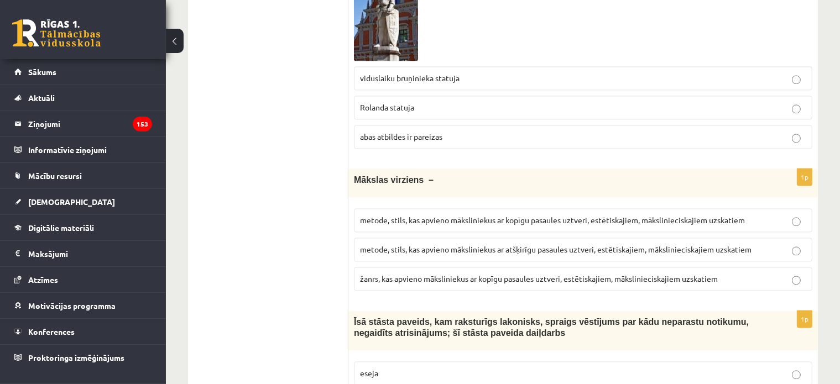
click at [332, 205] on ul "Tests Izvērtējums!" at bounding box center [273, 119] width 149 height 4401
click at [465, 215] on p "metode, stils, kas apvieno māksliniekus ar kopīgu pasaules uztveri, estētiskaji…" at bounding box center [583, 221] width 446 height 12
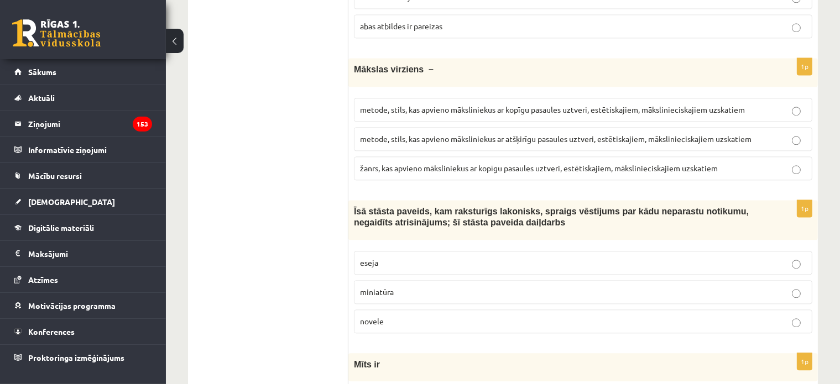
click at [391, 310] on label "novele" at bounding box center [583, 322] width 459 height 24
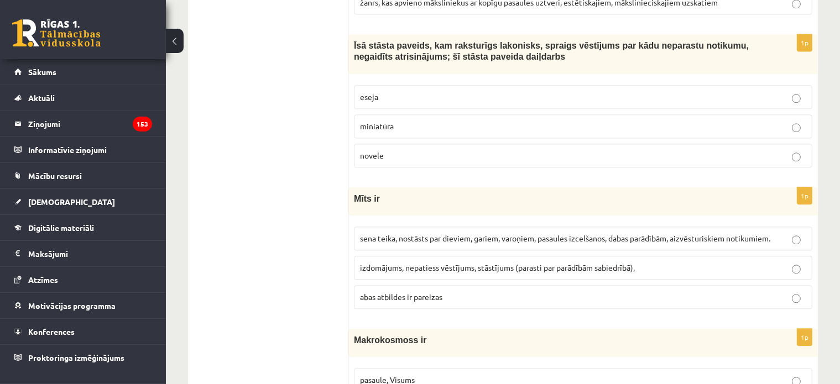
click at [410, 233] on p "sena teika, nostāsts par dieviem, gariem, varoņiem, pasaules izcelšanos, dabas …" at bounding box center [583, 239] width 446 height 12
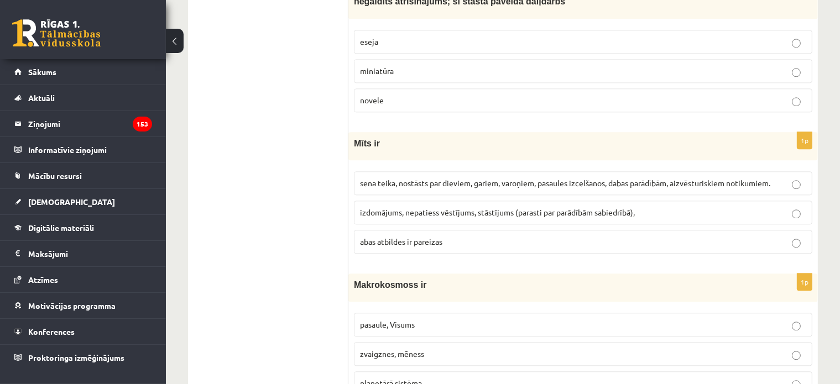
scroll to position [2666, 0]
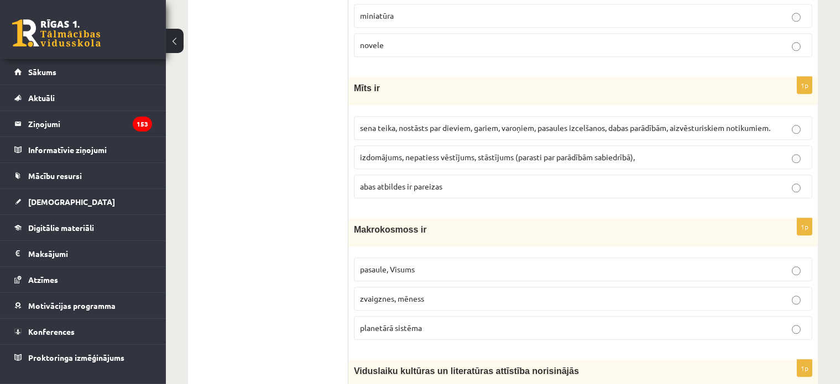
click at [410, 264] on span "pasaule, Visums" at bounding box center [387, 269] width 55 height 10
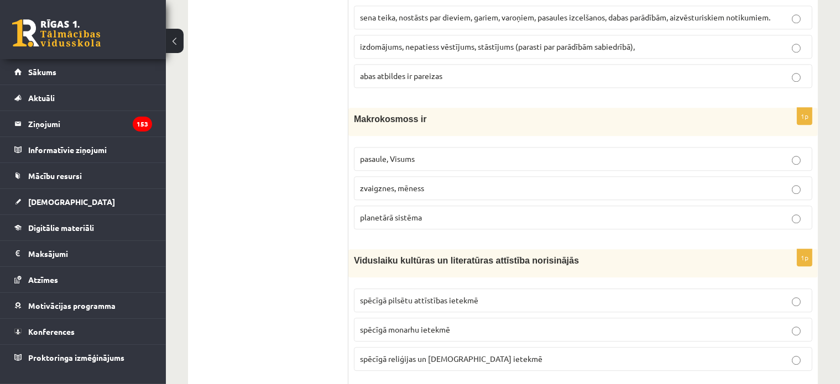
scroll to position [2888, 0]
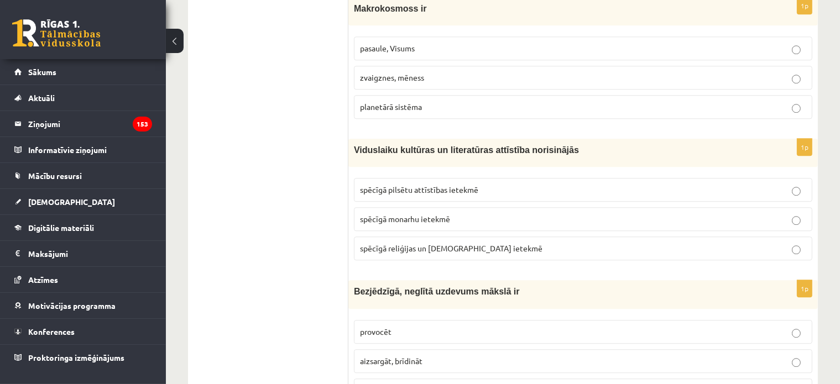
click at [417, 243] on span "spēcīgā reliģijas un baznīcas ietekmē" at bounding box center [451, 248] width 183 height 10
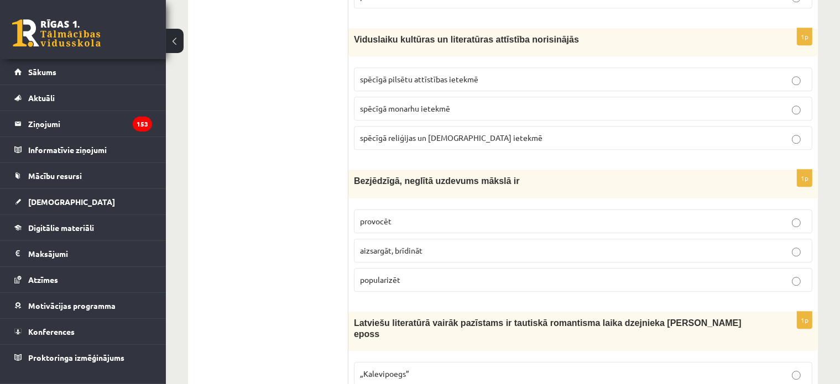
click at [409, 216] on p "provocēt" at bounding box center [583, 222] width 446 height 12
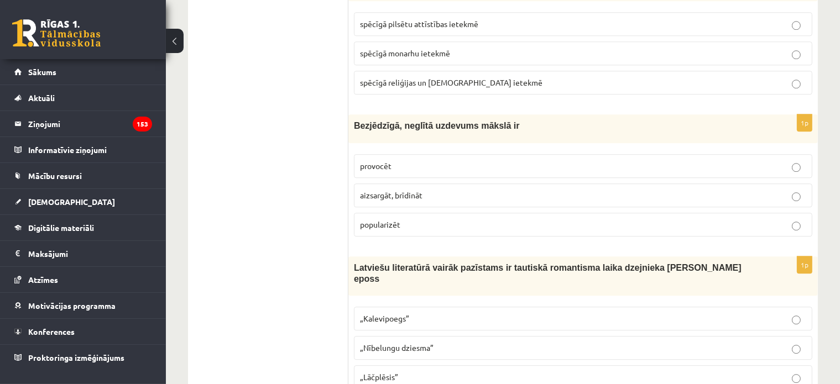
scroll to position [3109, 0]
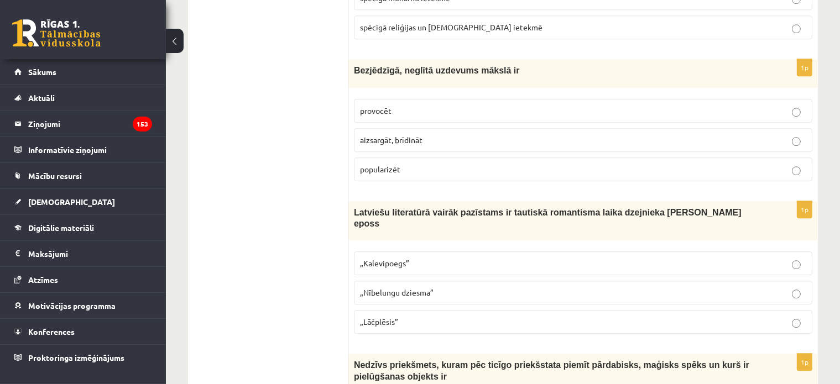
click at [405, 316] on p "„Lāčplēsis”" at bounding box center [583, 322] width 446 height 12
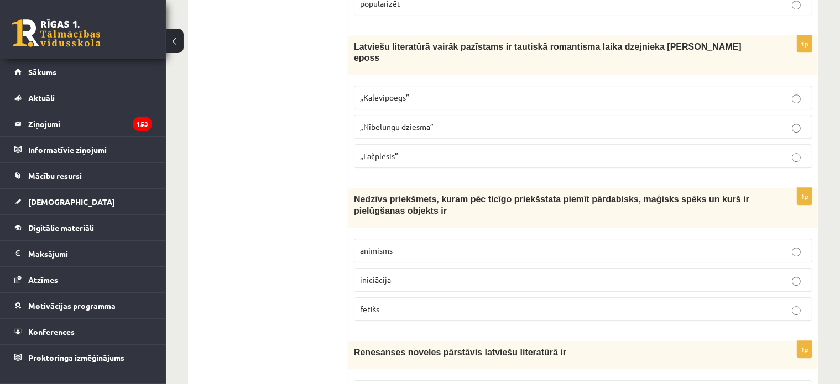
click at [403, 304] on p "fetišs" at bounding box center [583, 310] width 446 height 12
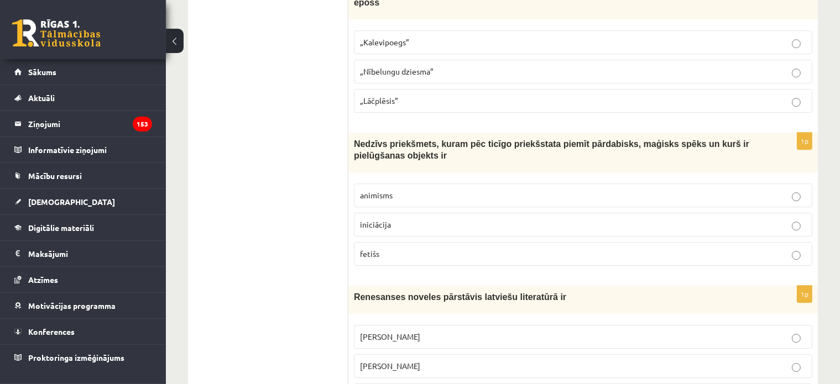
scroll to position [3441, 0]
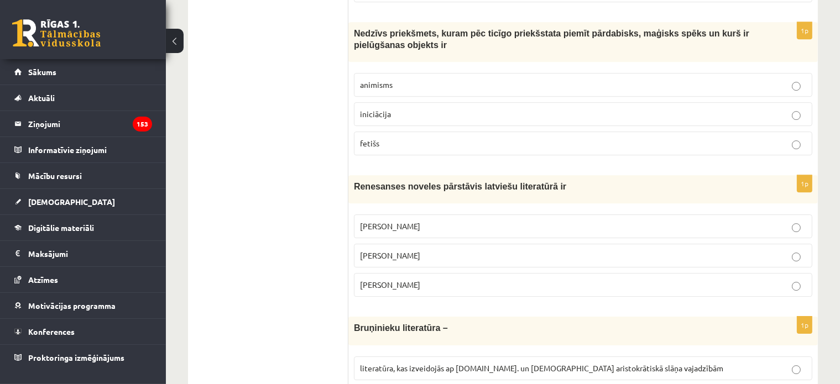
click at [379, 280] on span "Jānis Ezeriņš" at bounding box center [390, 285] width 60 height 10
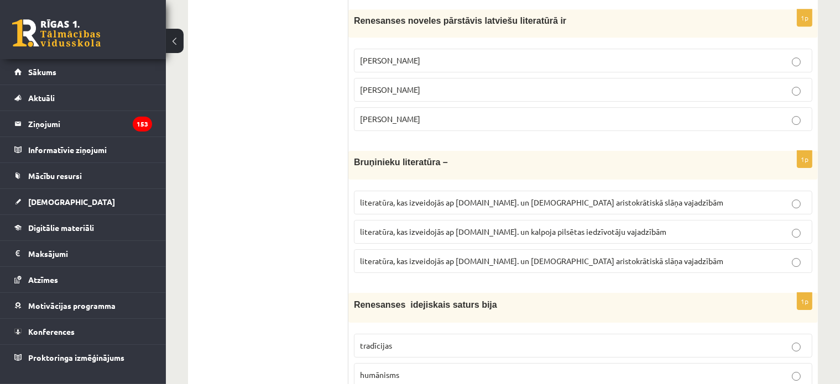
click at [507, 256] on span "literatūra, kas izveidojās ap 12.gs. un kalpoja aristokrātiskā slāņa vajadzībām" at bounding box center [541, 261] width 363 height 10
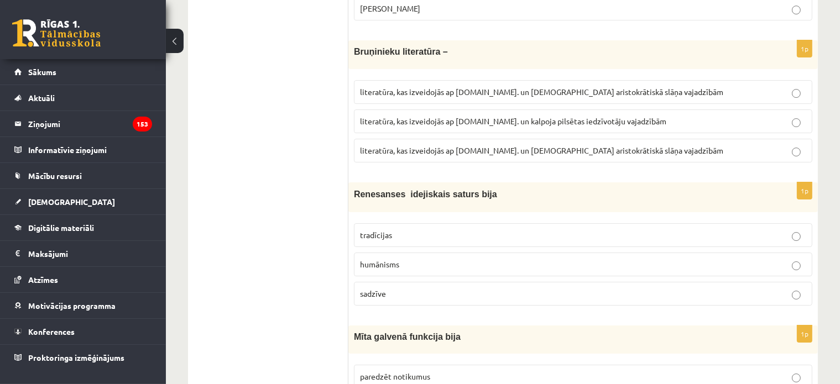
click at [376, 259] on span "humānisms" at bounding box center [379, 264] width 39 height 10
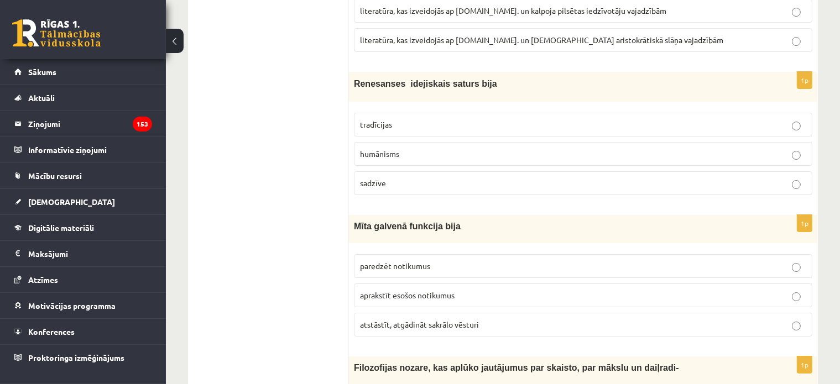
scroll to position [3883, 0]
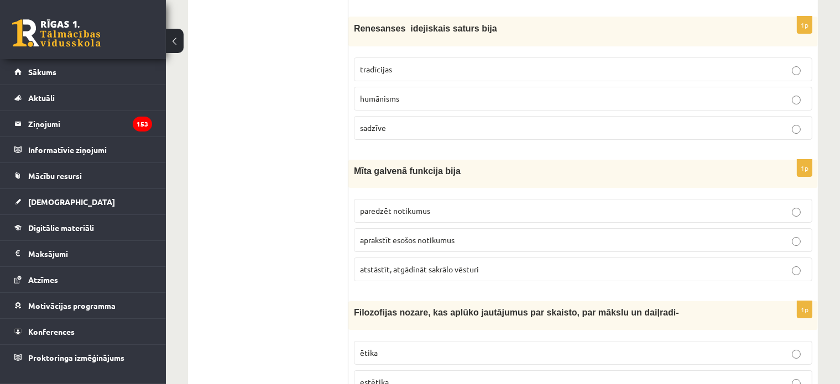
click at [417, 264] on p "atstāstīt, atgādināt sakrālo vēsturi" at bounding box center [583, 270] width 446 height 12
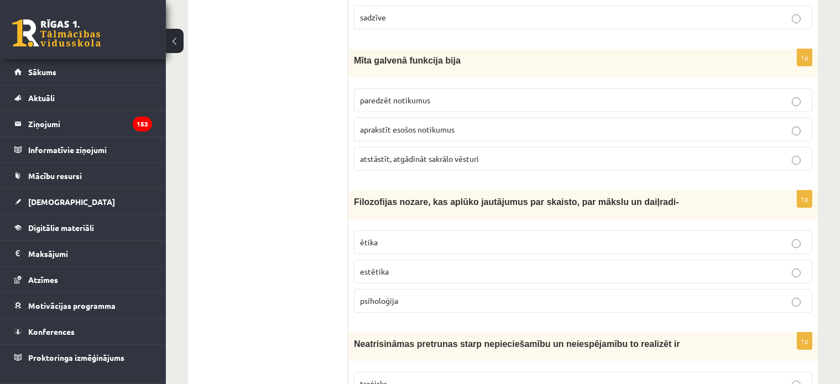
click at [388, 266] on p "estētika" at bounding box center [583, 272] width 446 height 12
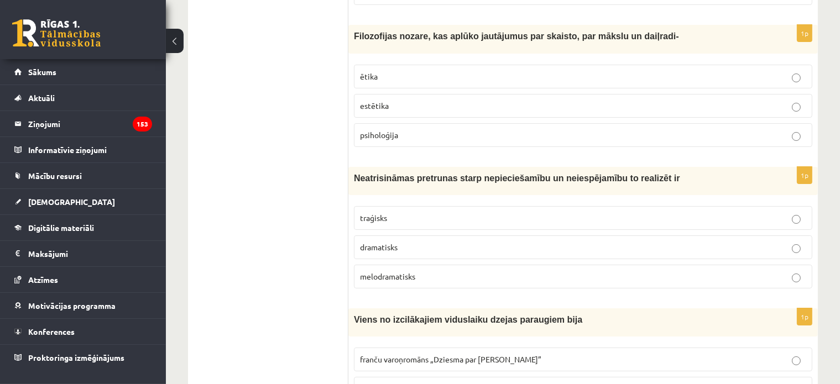
scroll to position [4215, 0]
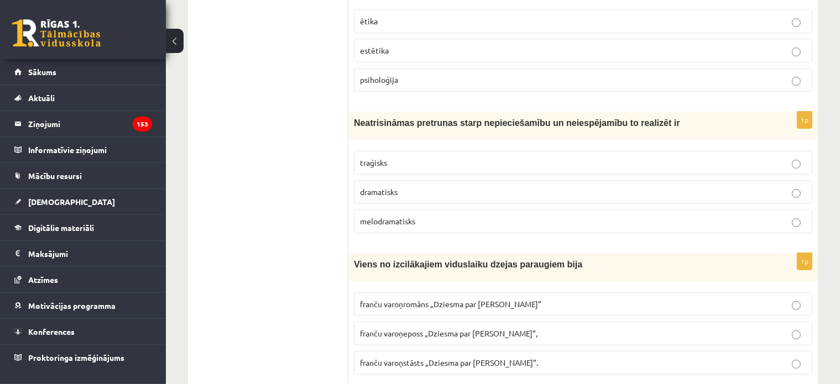
click at [381, 158] on span "traģisks" at bounding box center [373, 163] width 27 height 10
click at [433, 329] on span "franču varoņeposs „Dziesma par Rolandu”," at bounding box center [449, 334] width 178 height 10
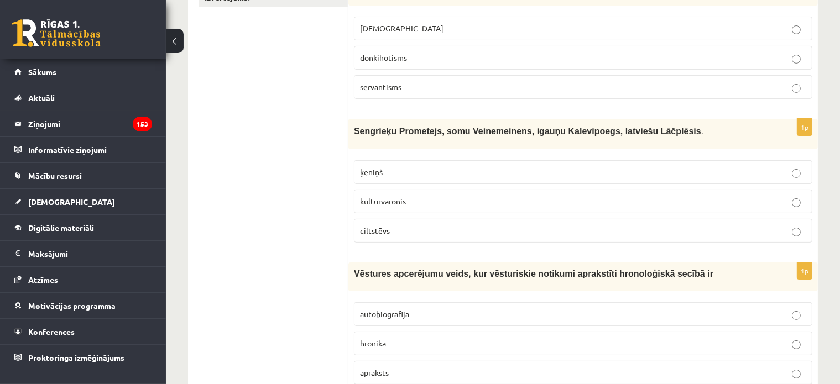
scroll to position [0, 0]
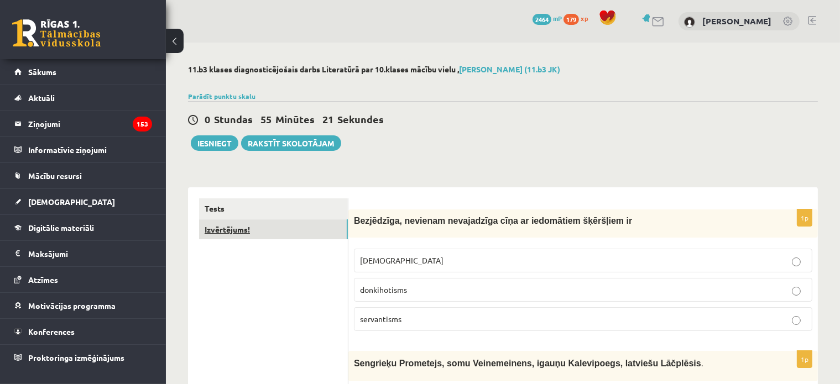
click at [234, 227] on link "Izvērtējums!" at bounding box center [273, 230] width 149 height 20
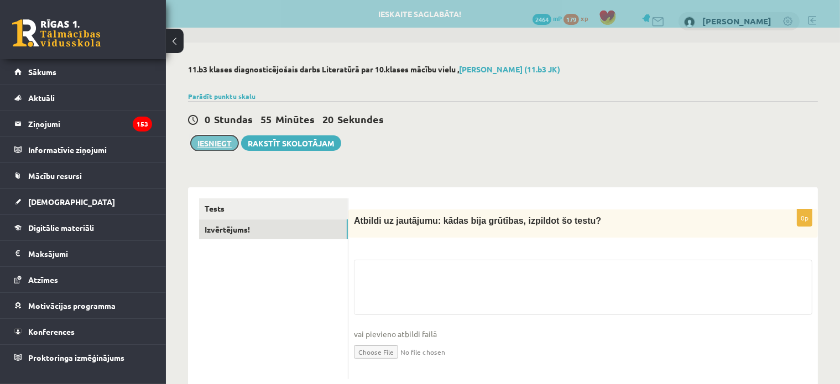
click at [215, 142] on button "Iesniegt" at bounding box center [215, 143] width 48 height 15
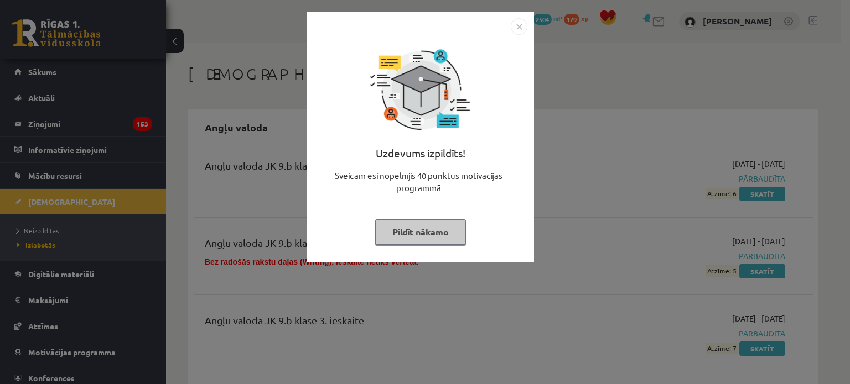
click at [399, 231] on button "Pildīt nākamo" at bounding box center [420, 232] width 91 height 25
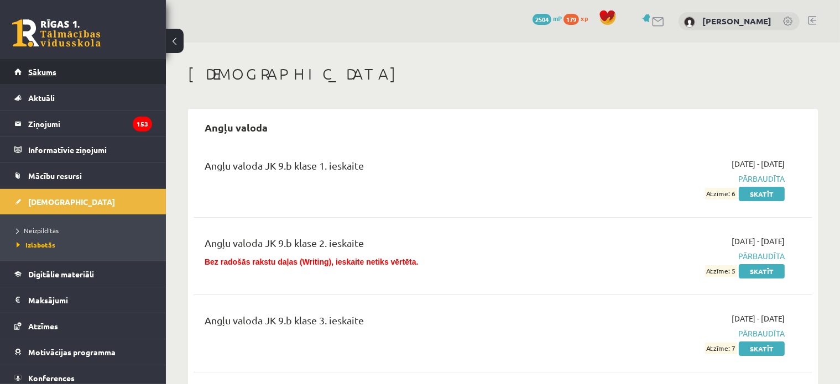
click at [75, 75] on link "Sākums" at bounding box center [83, 71] width 138 height 25
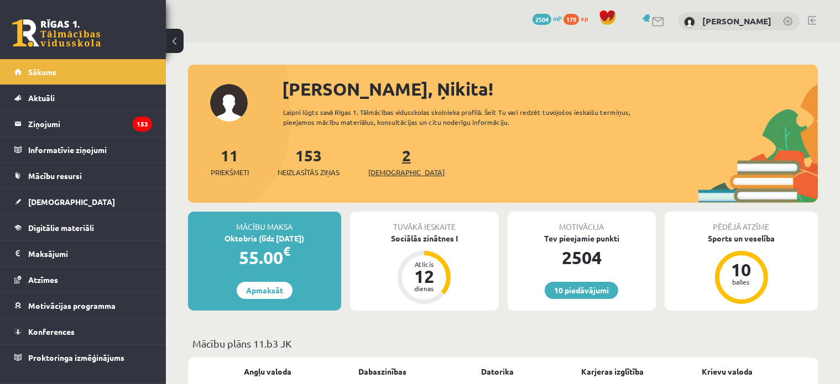
click at [387, 170] on span "[DEMOGRAPHIC_DATA]" at bounding box center [406, 172] width 76 height 11
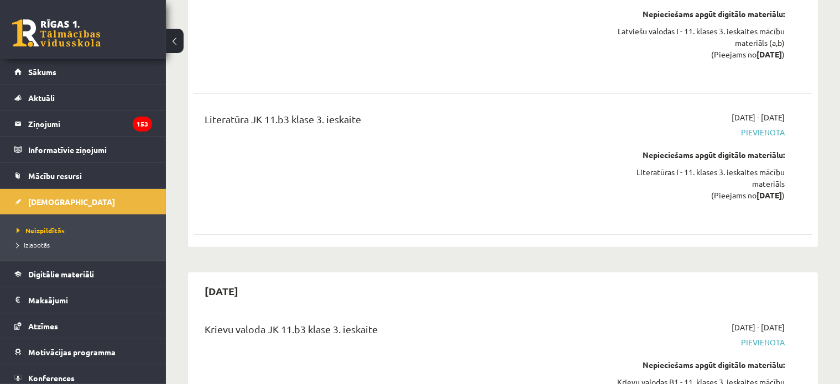
scroll to position [4209, 0]
